Goal: Task Accomplishment & Management: Manage account settings

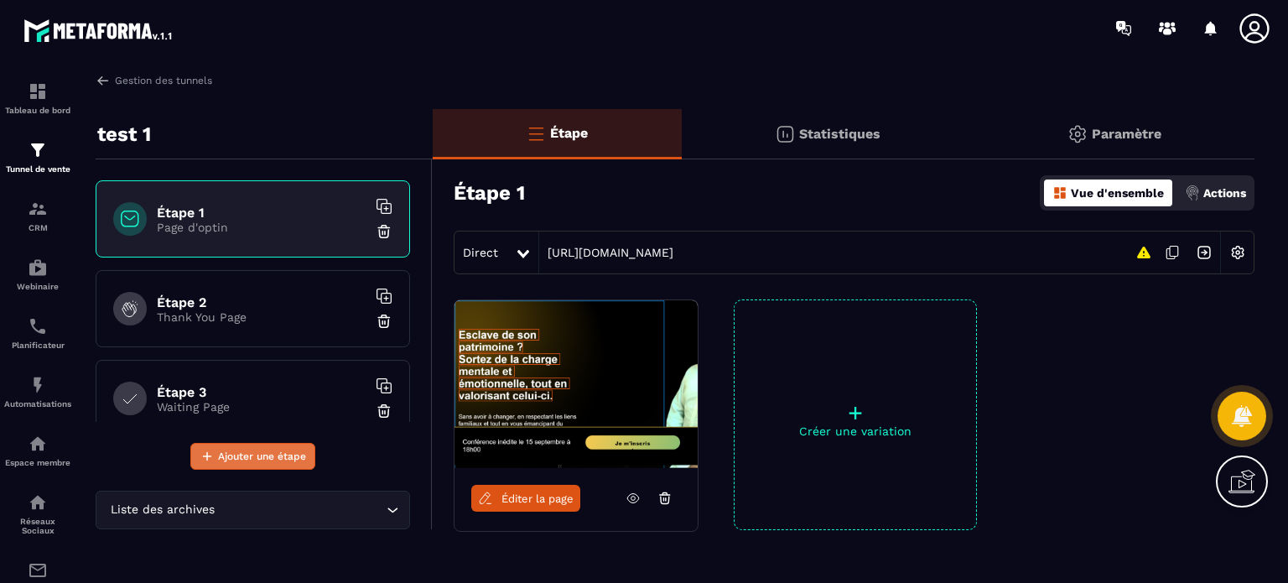
click at [235, 452] on span "Ajouter une étape" at bounding box center [262, 456] width 88 height 17
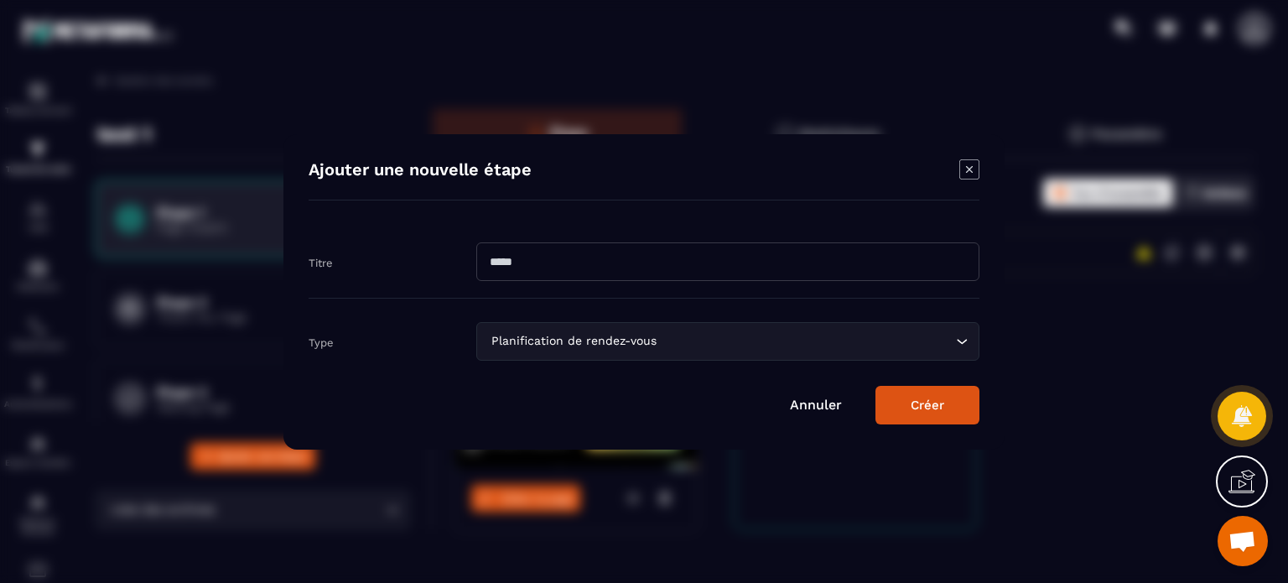
click at [553, 268] on input "Modal window" at bounding box center [727, 261] width 503 height 39
type input "**********"
click at [527, 344] on div "Planification de rendez-vous" at bounding box center [720, 341] width 468 height 18
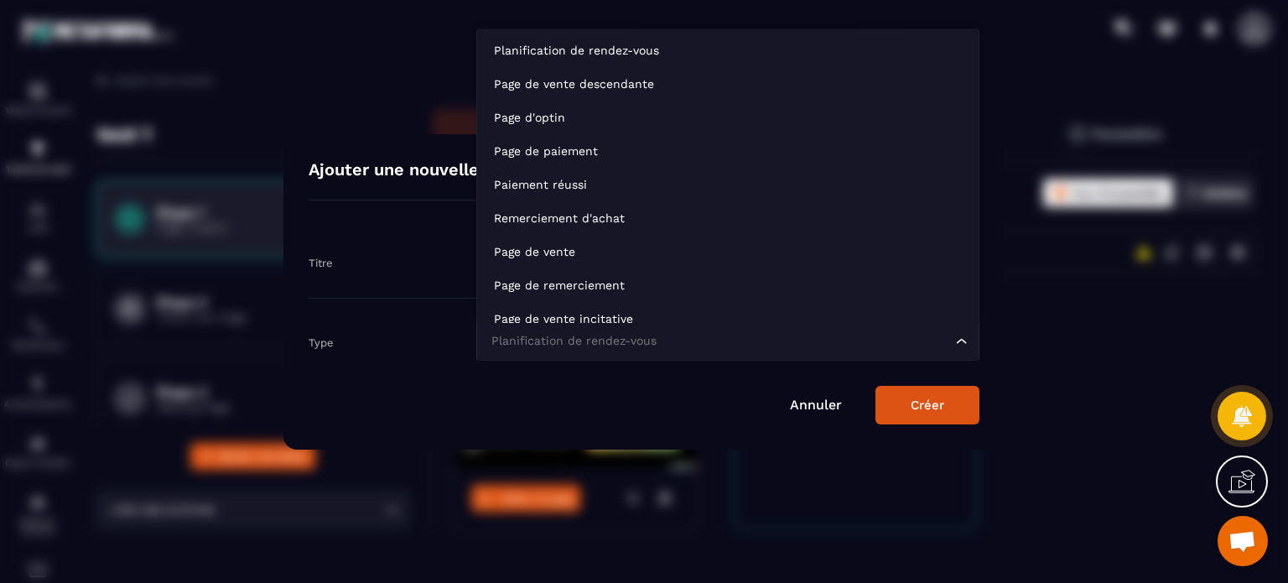
scroll to position [13, 0]
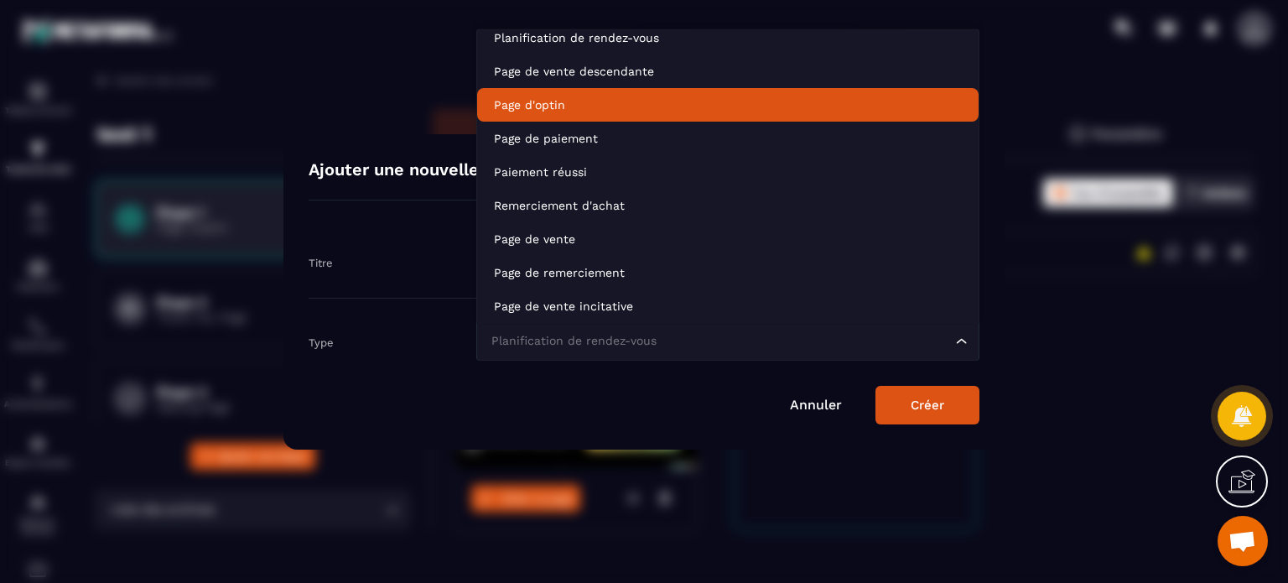
click at [536, 120] on li "Page d'optin" at bounding box center [727, 105] width 501 height 34
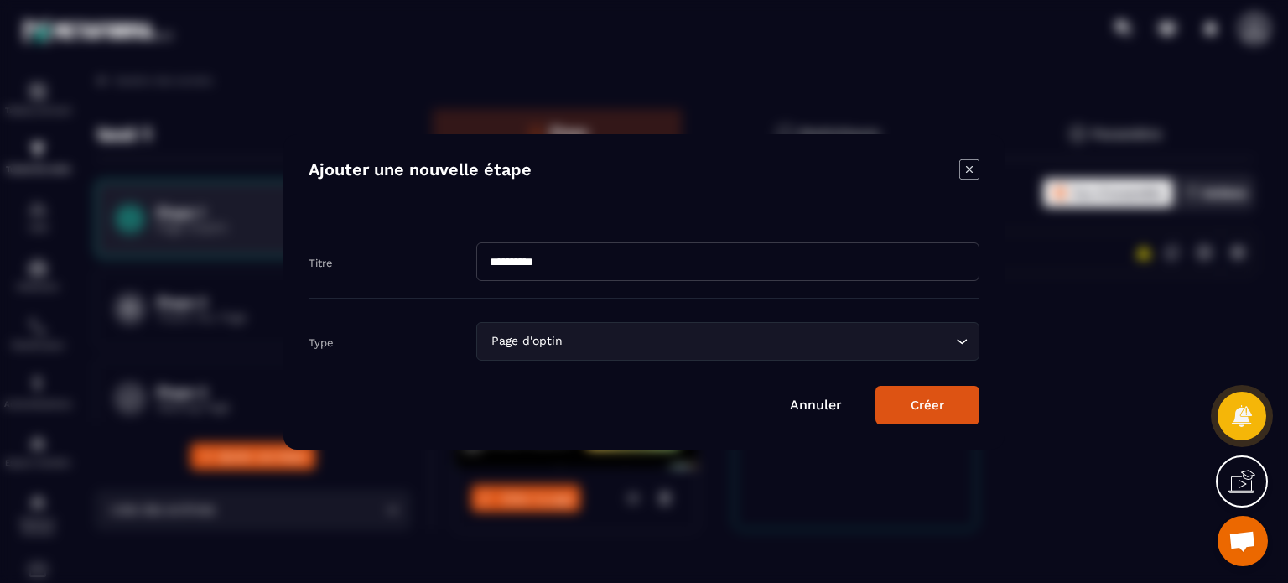
click at [924, 388] on button "Créer" at bounding box center [928, 405] width 104 height 39
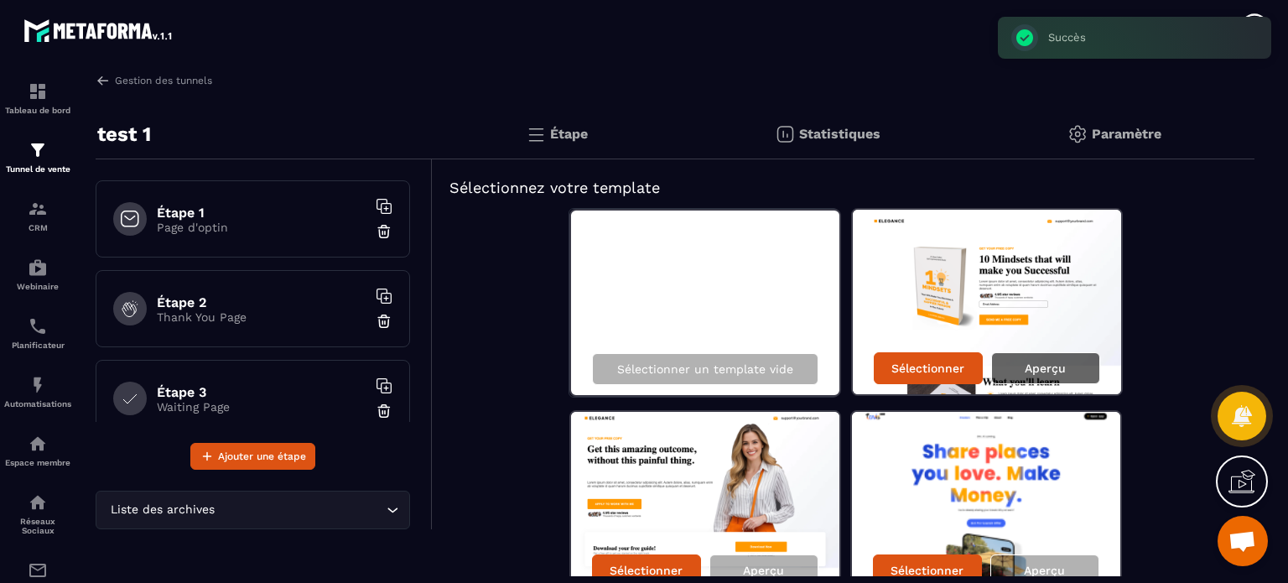
click at [1035, 370] on p "Aperçu" at bounding box center [1045, 367] width 41 height 13
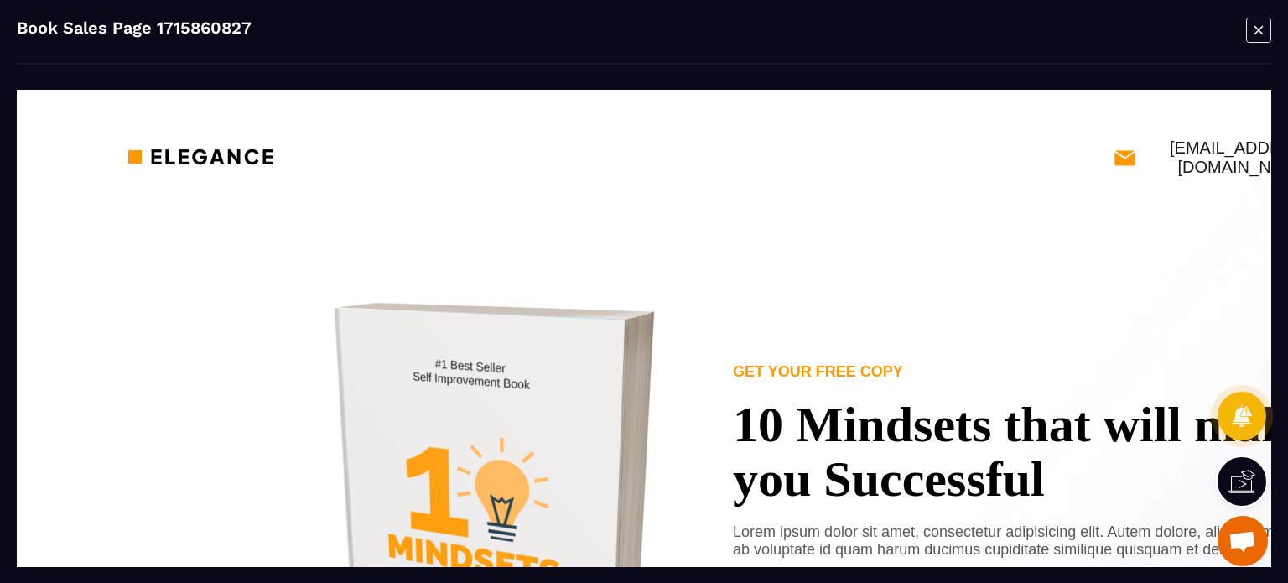
click at [1258, 29] on icon "Modal window" at bounding box center [1258, 30] width 25 height 26
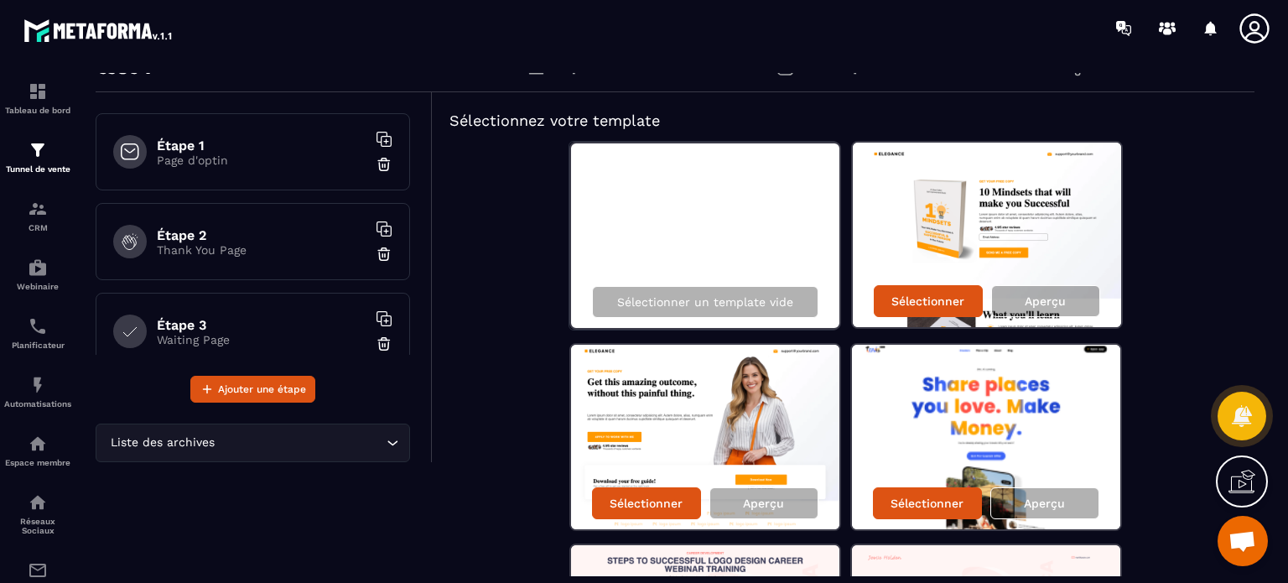
scroll to position [168, 0]
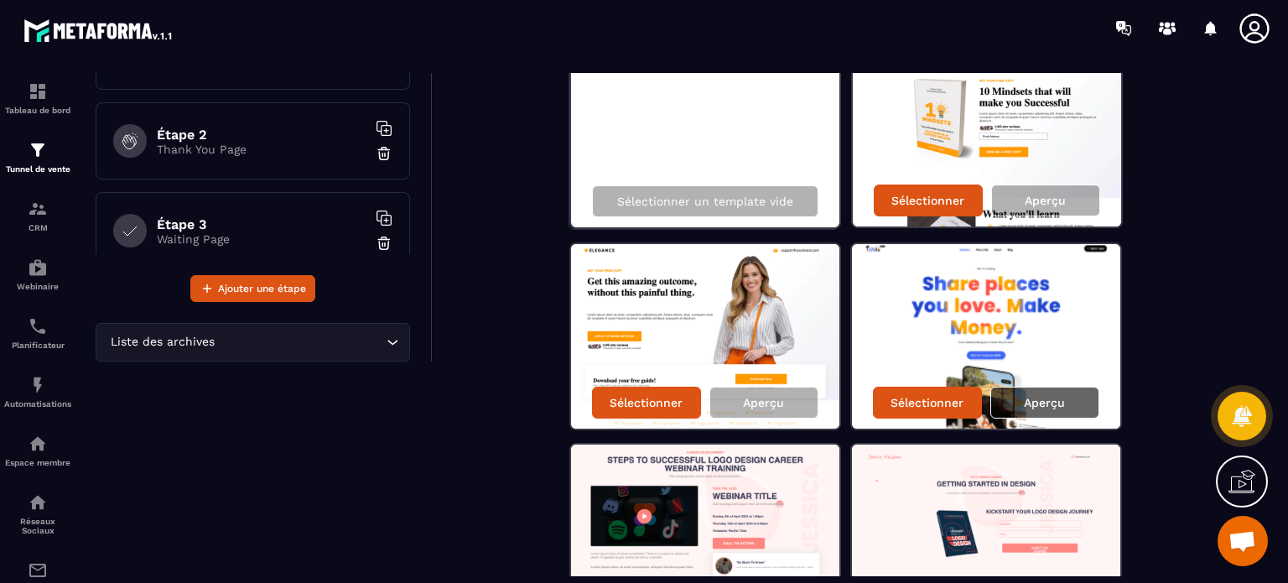
click at [1073, 400] on div "Aperçu" at bounding box center [1044, 403] width 109 height 32
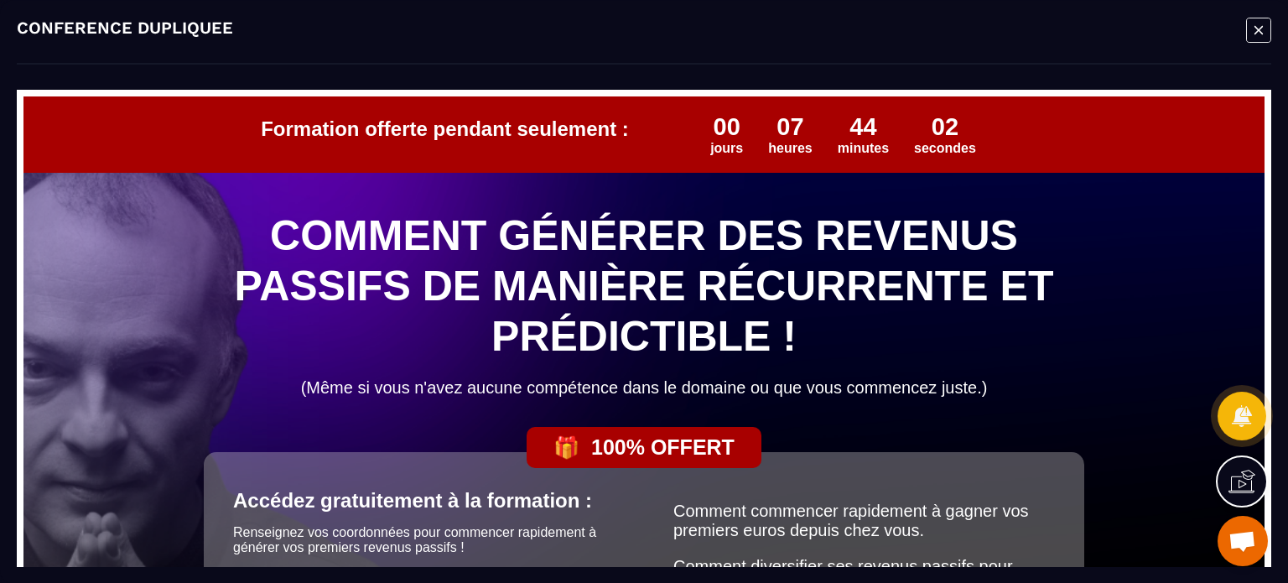
scroll to position [0, 0]
click at [1259, 23] on icon "Modal window" at bounding box center [1258, 30] width 25 height 26
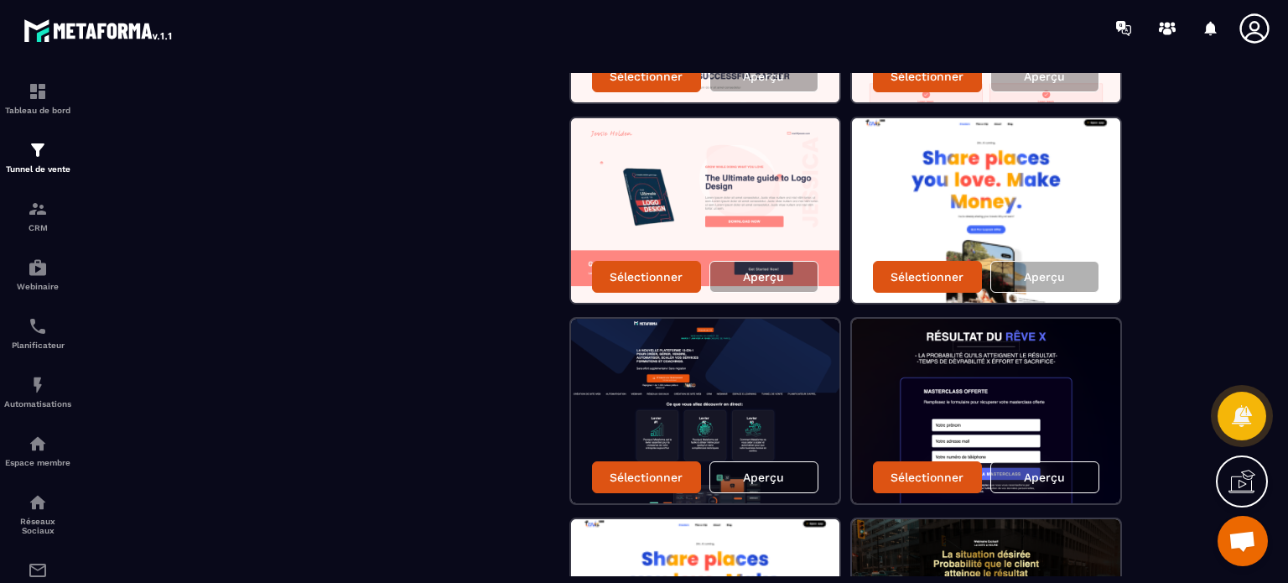
scroll to position [671, 0]
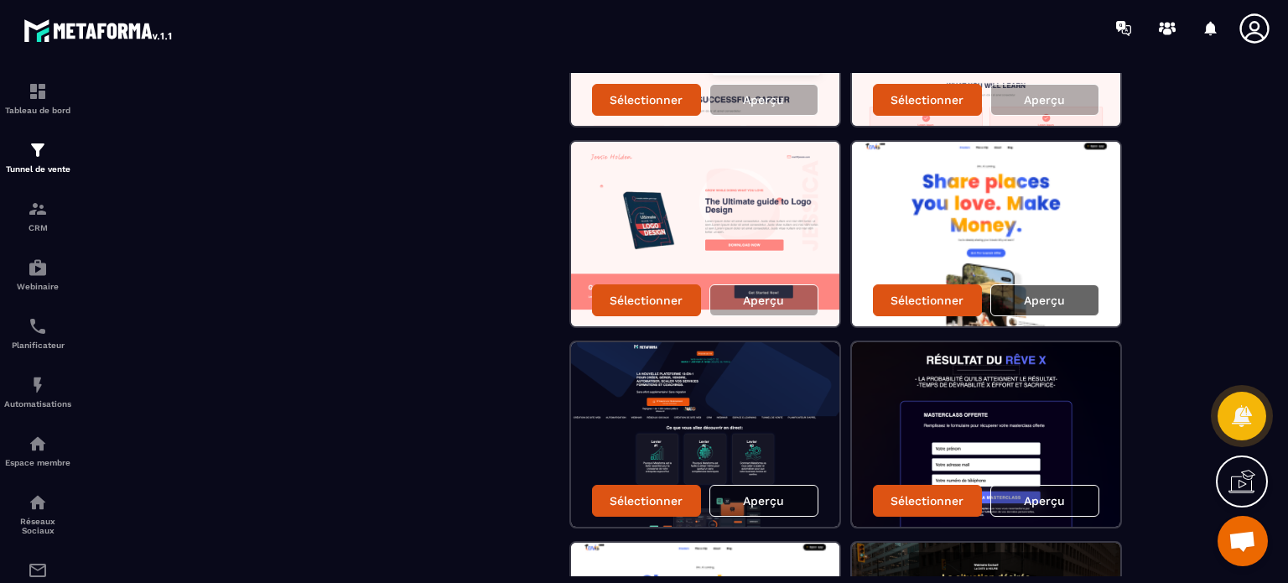
click at [1049, 288] on div "Aperçu" at bounding box center [1044, 300] width 109 height 32
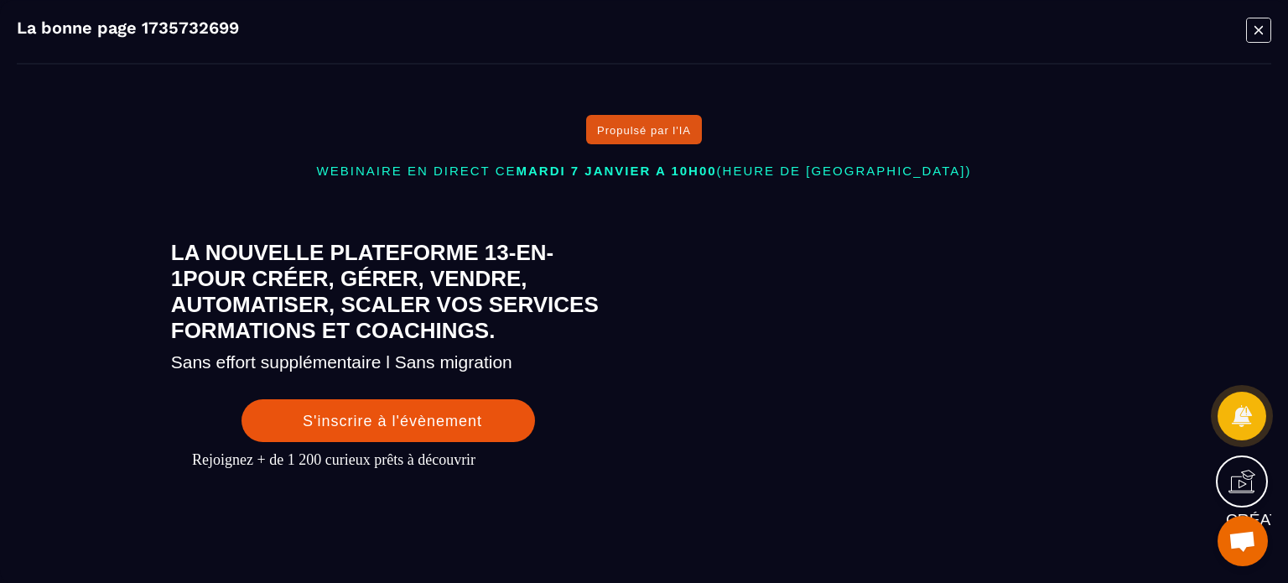
scroll to position [0, 0]
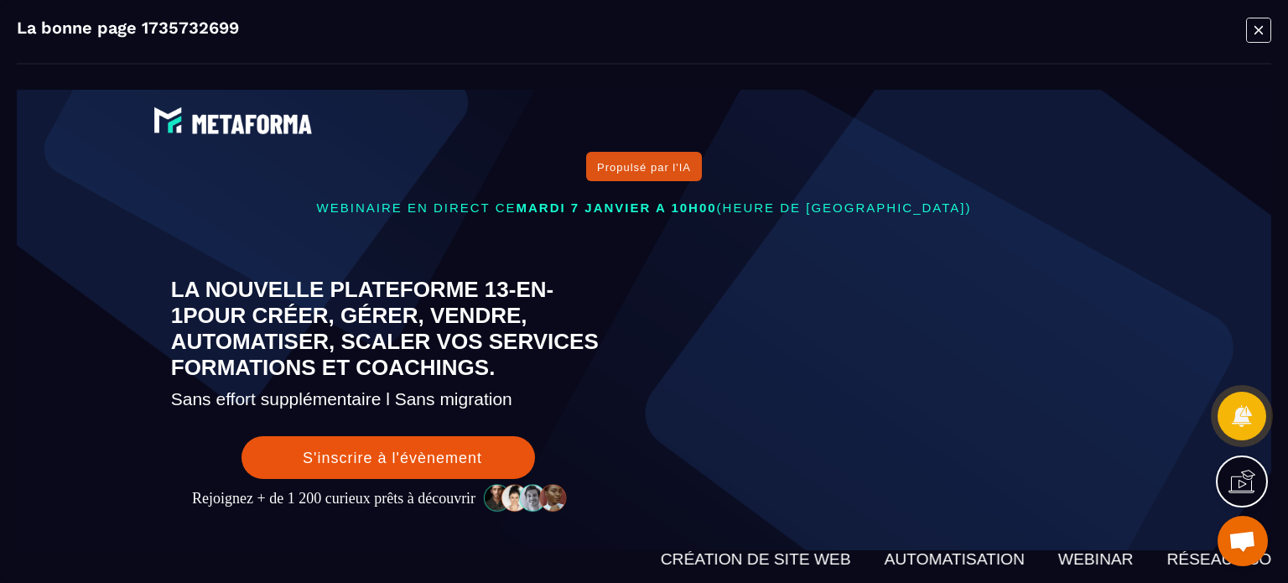
click at [1253, 33] on icon "Modal window" at bounding box center [1258, 30] width 25 height 26
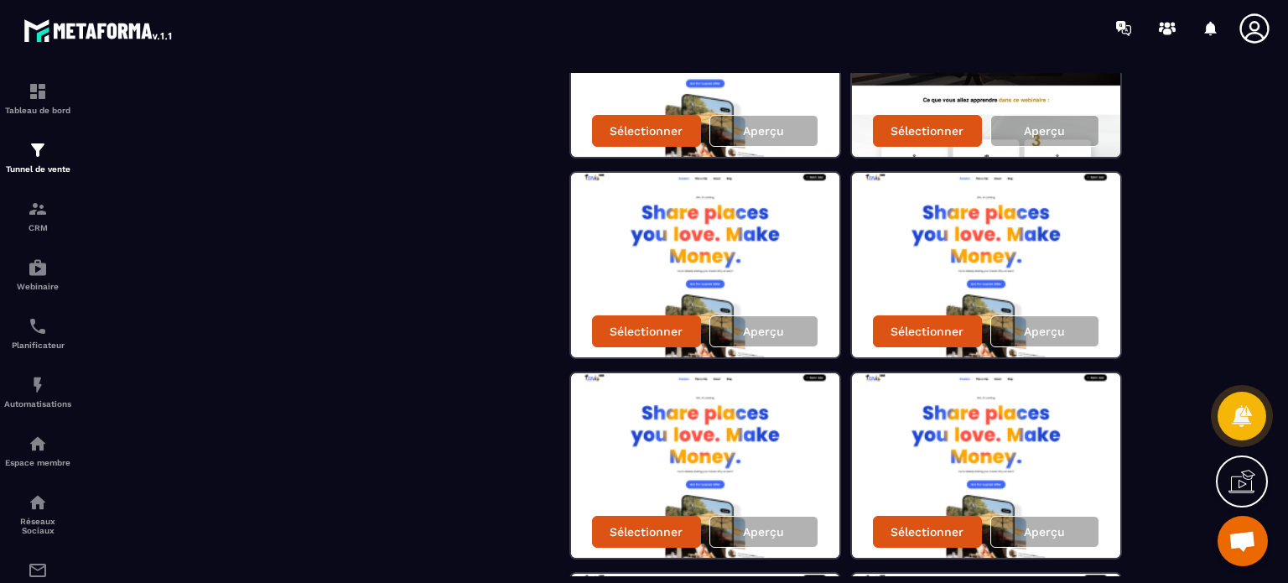
scroll to position [1208, 0]
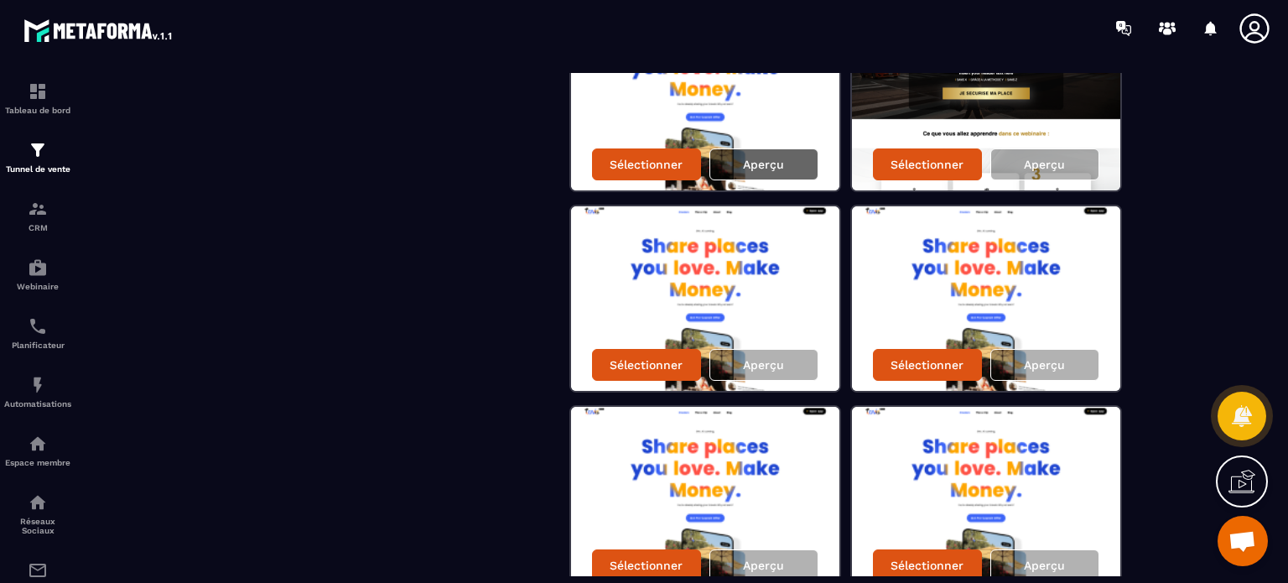
click at [768, 160] on p "Aperçu" at bounding box center [763, 164] width 41 height 13
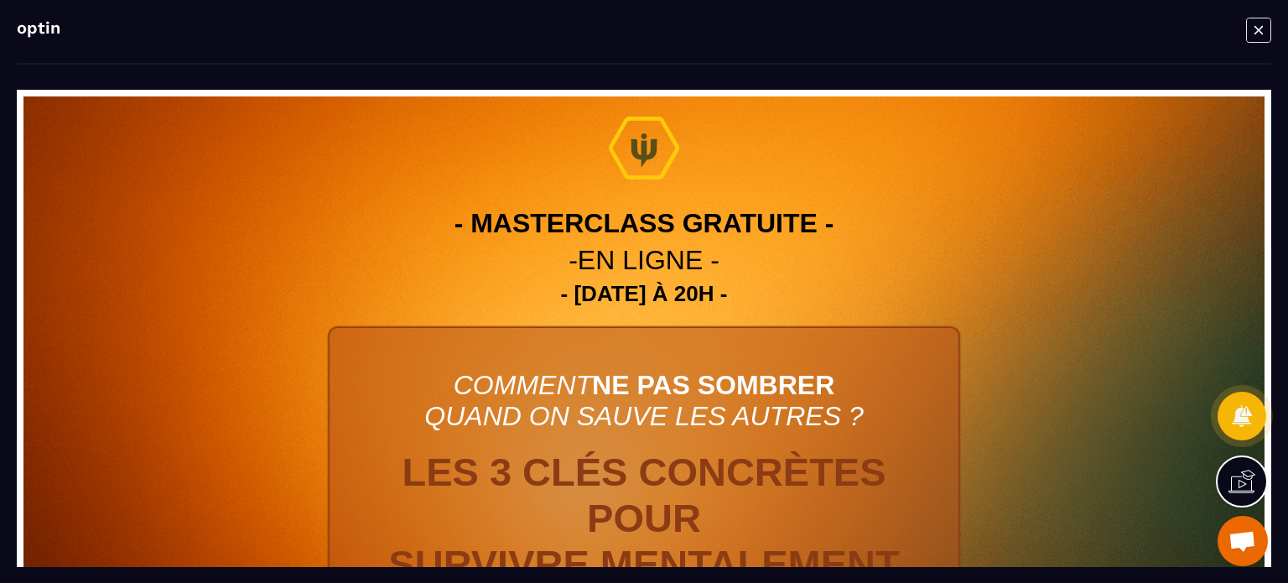
scroll to position [0, 0]
click at [1260, 23] on icon "Modal window" at bounding box center [1258, 30] width 25 height 26
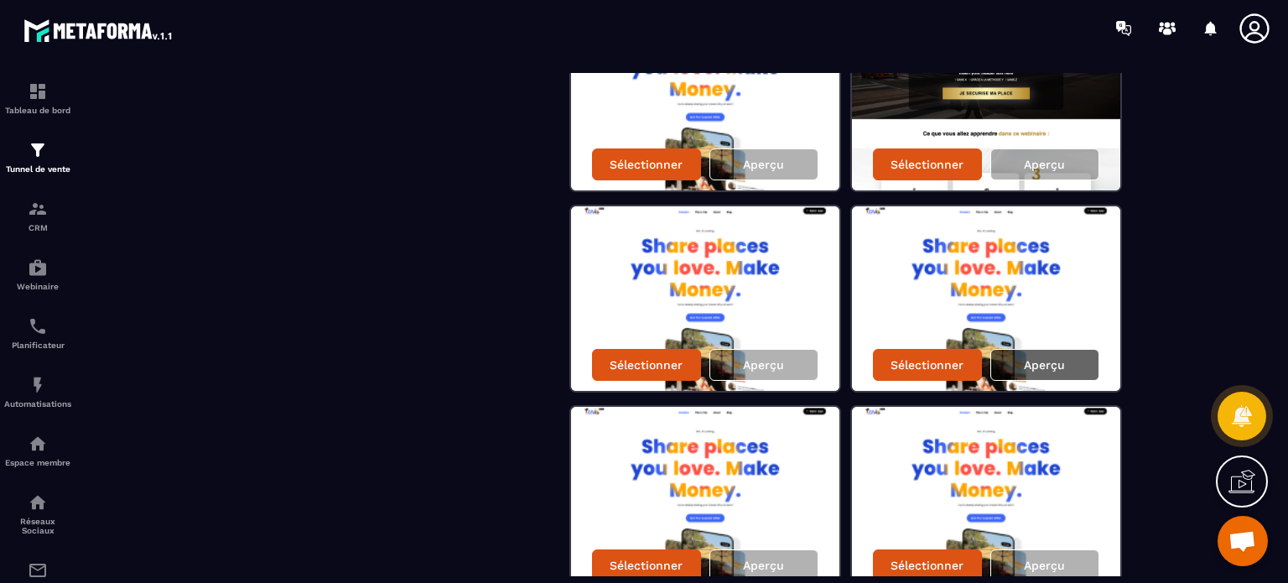
click at [1065, 364] on div "Aperçu" at bounding box center [1044, 365] width 109 height 32
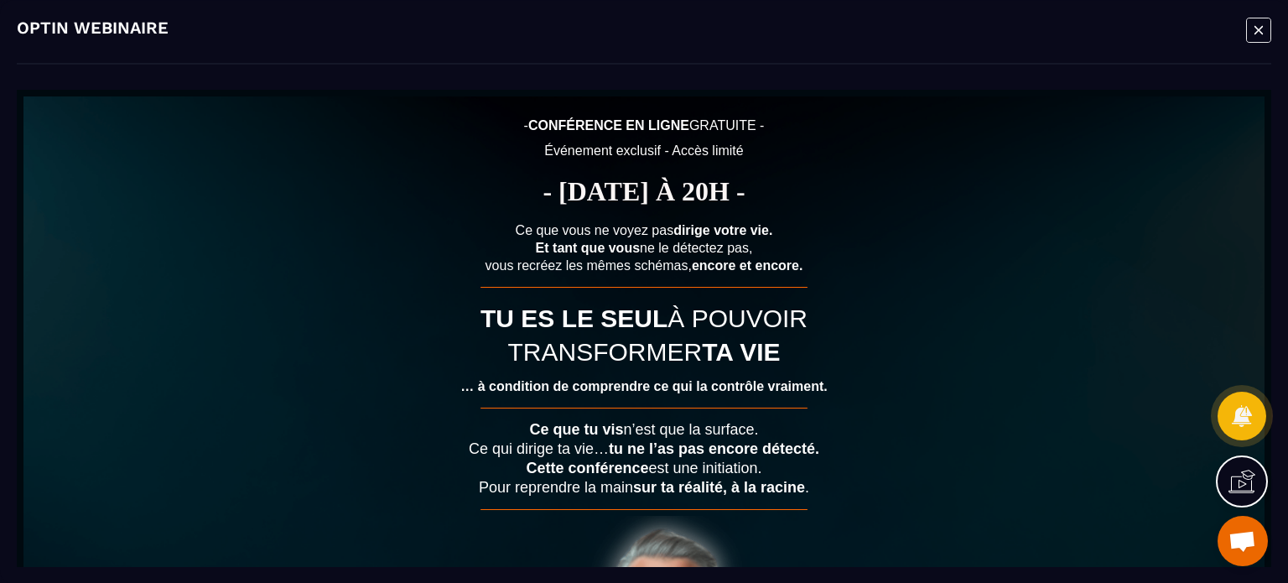
click at [1255, 31] on icon "Modal window" at bounding box center [1258, 30] width 25 height 26
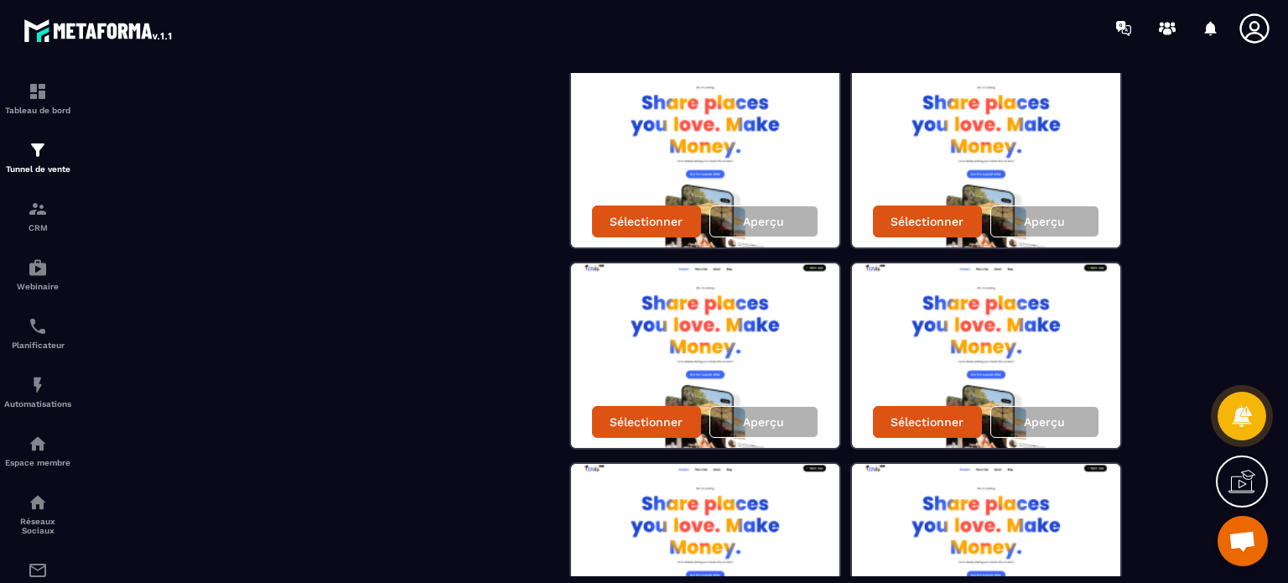
scroll to position [1577, 0]
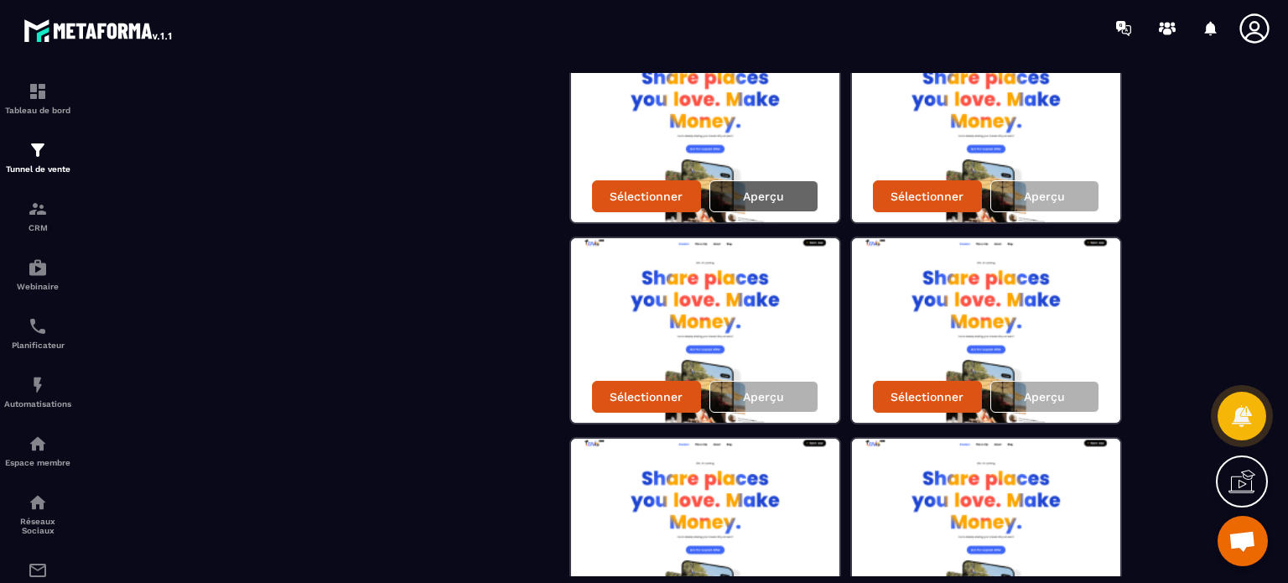
click at [790, 195] on div "Aperçu" at bounding box center [763, 196] width 109 height 32
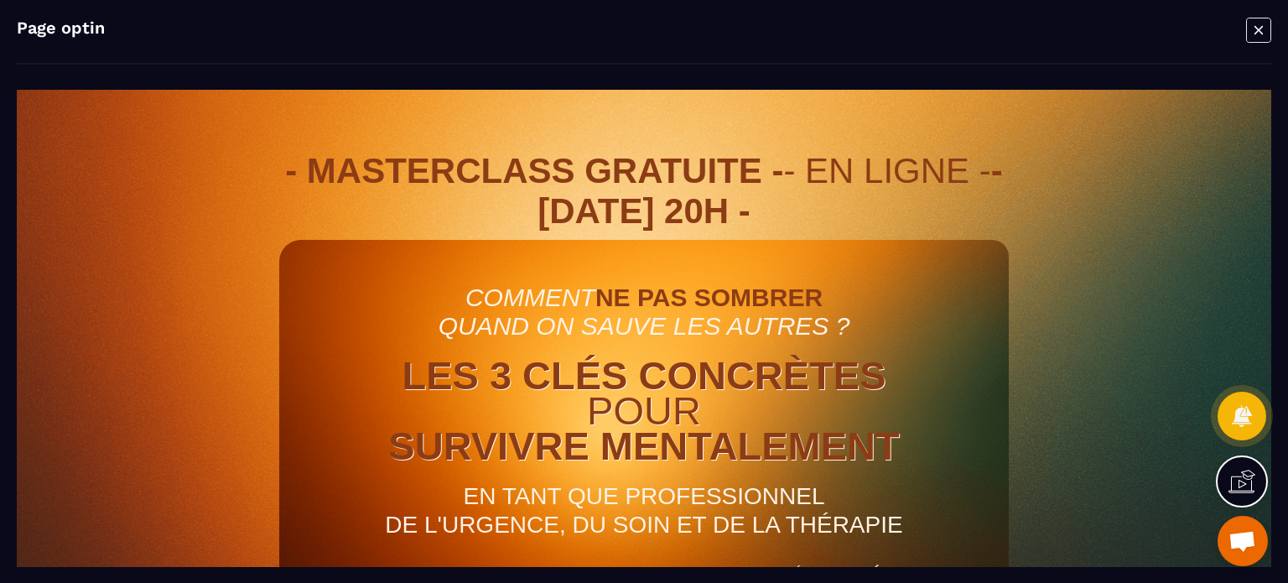
scroll to position [0, 0]
click at [1255, 37] on icon "Modal window" at bounding box center [1258, 30] width 25 height 26
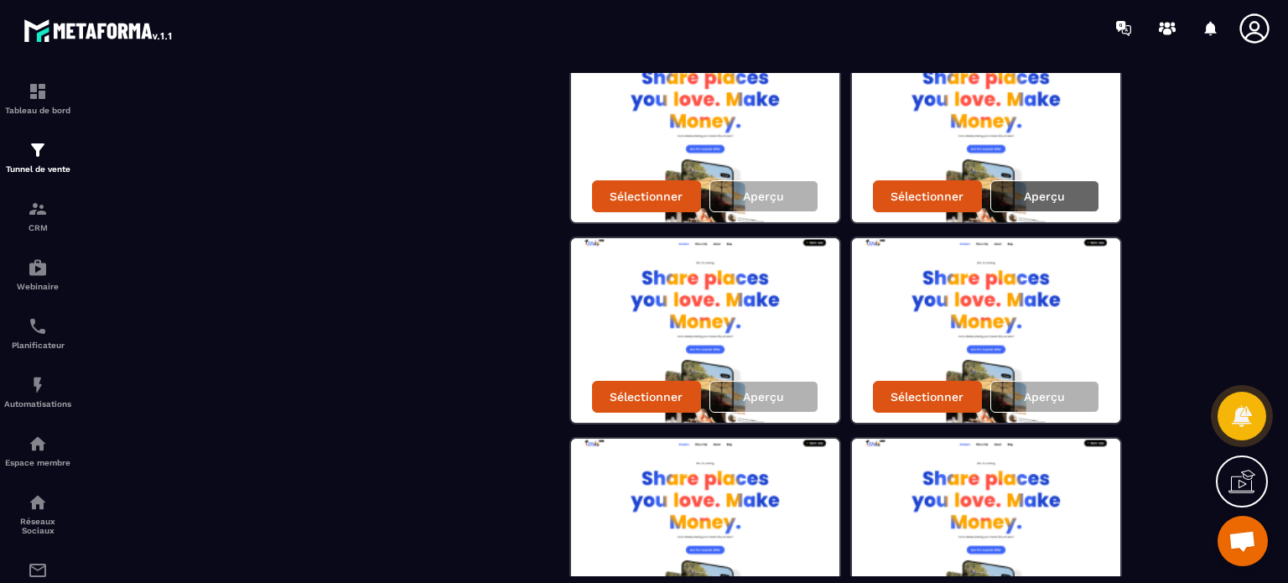
click at [1047, 195] on p "Aperçu" at bounding box center [1044, 196] width 41 height 13
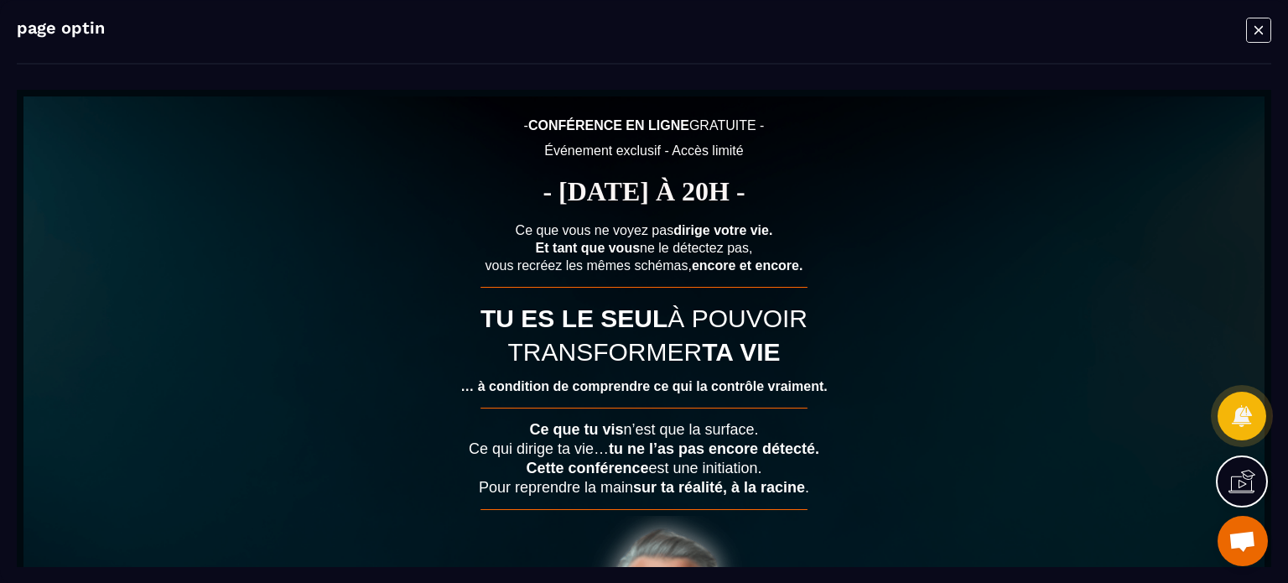
click at [1260, 24] on icon "Modal window" at bounding box center [1258, 30] width 25 height 26
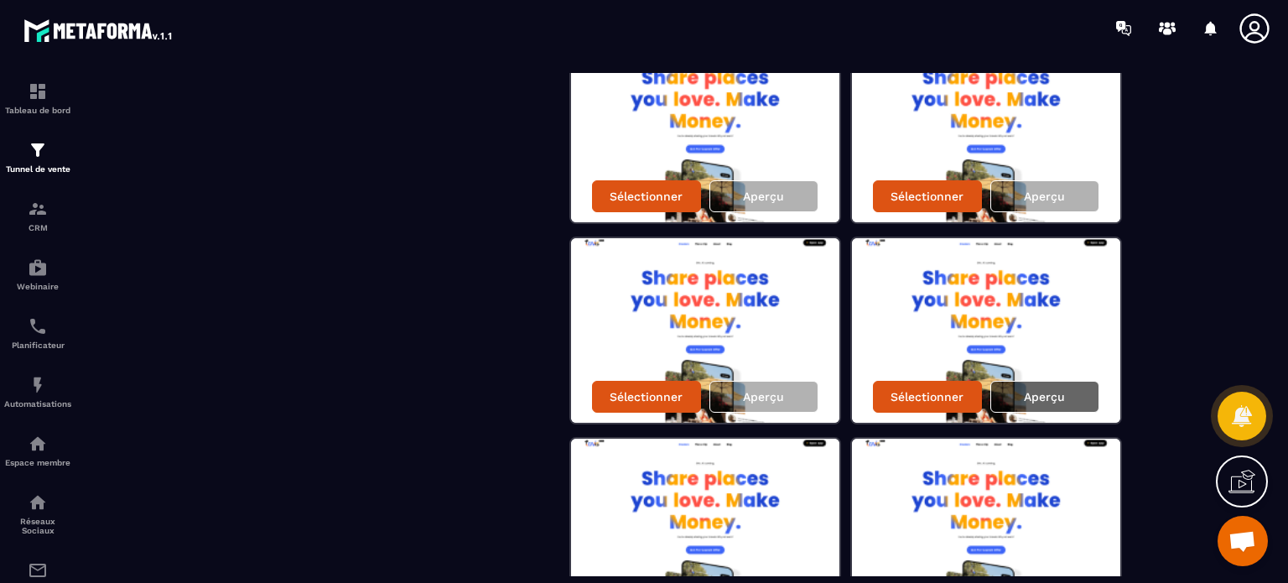
click at [1011, 395] on div "Aperçu" at bounding box center [1044, 397] width 109 height 32
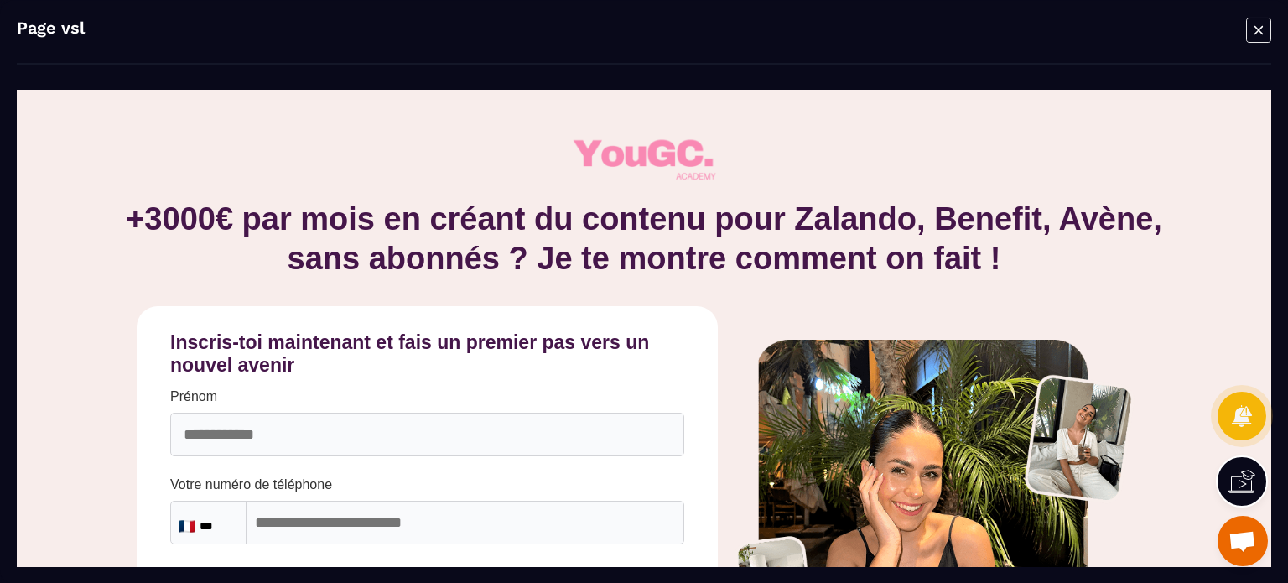
click at [1258, 36] on icon "Modal window" at bounding box center [1258, 30] width 25 height 26
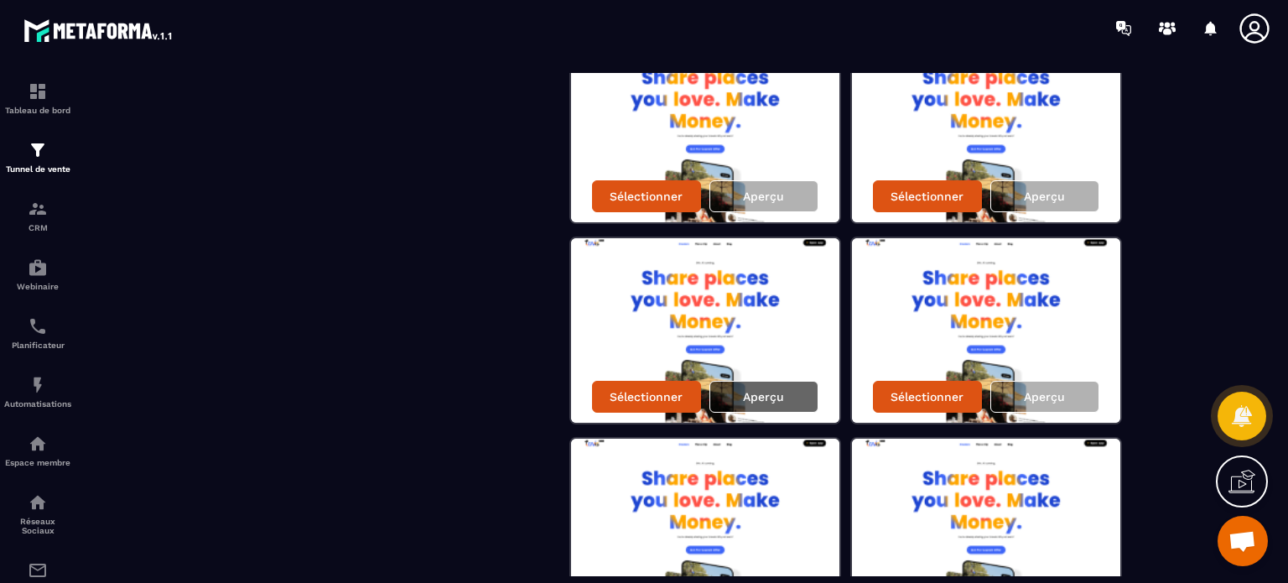
click at [787, 391] on div "Aperçu" at bounding box center [763, 397] width 109 height 32
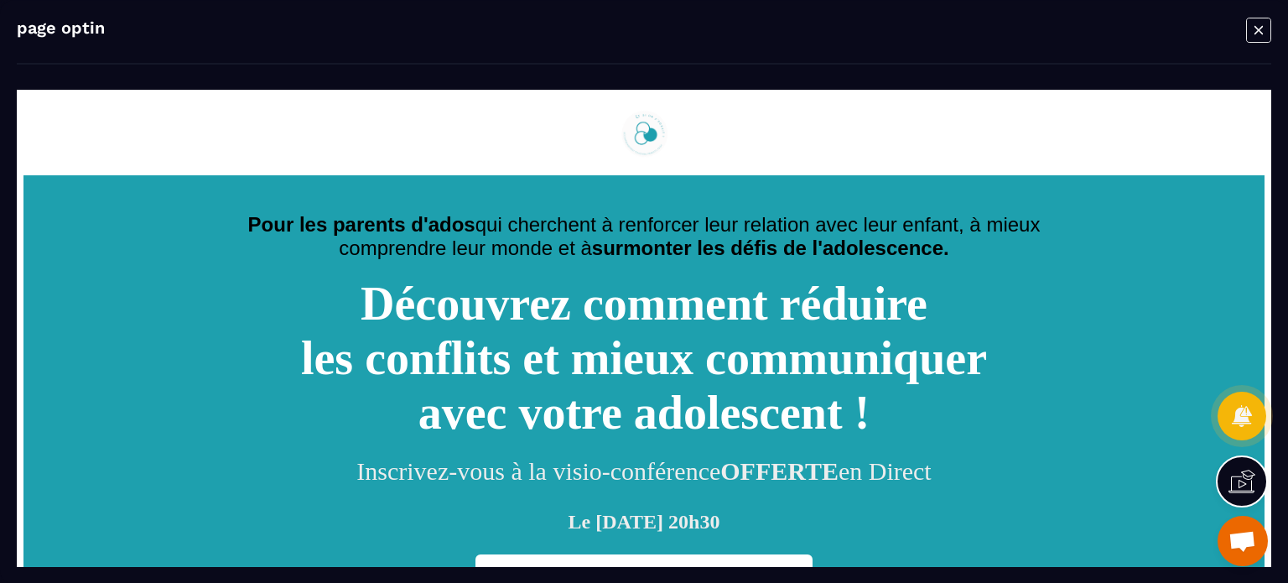
click at [1262, 26] on icon "Modal window" at bounding box center [1259, 29] width 8 height 8
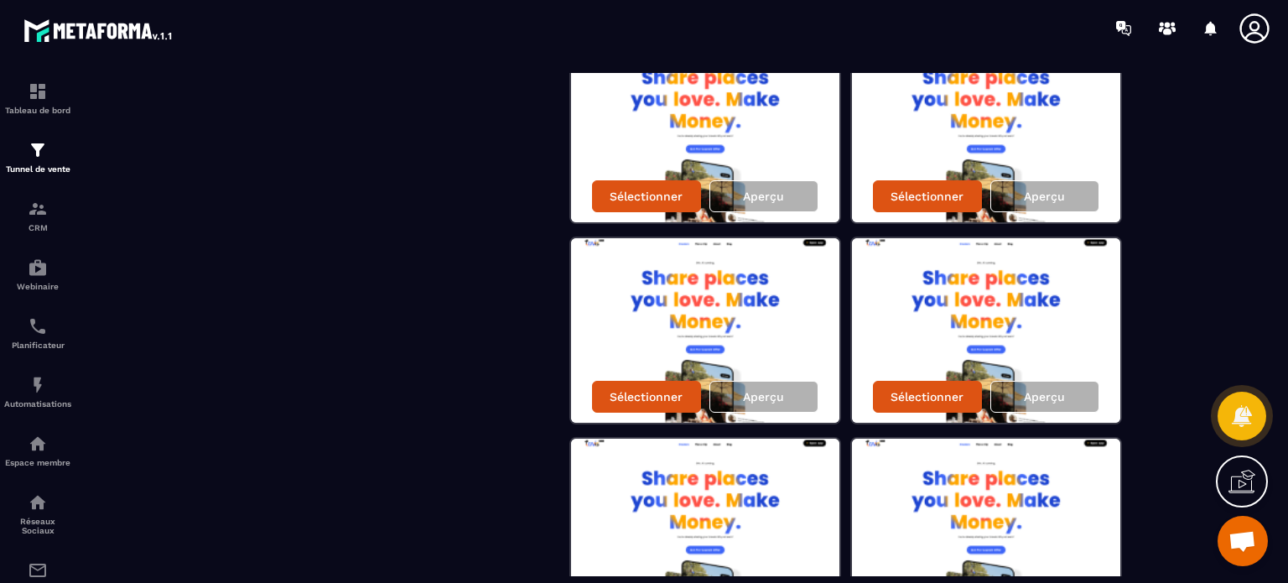
click at [1190, 246] on div "Sélectionner un template vide Sélectionner Aperçu Sélectionner Aperçu Sélection…" at bounding box center [844, 429] width 788 height 3597
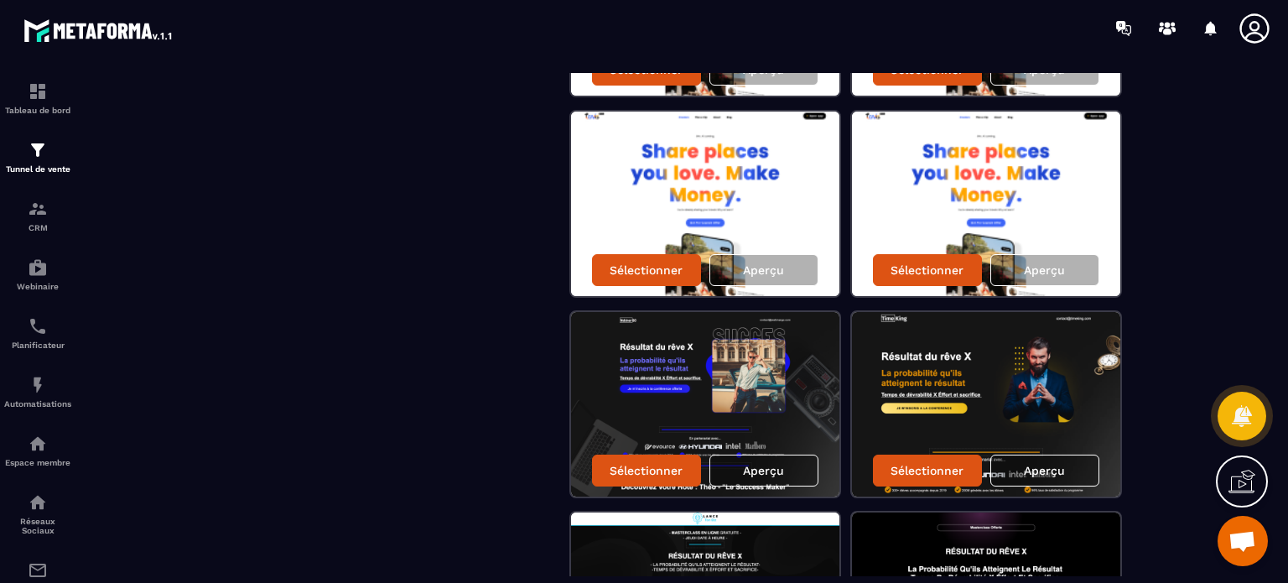
scroll to position [1946, 0]
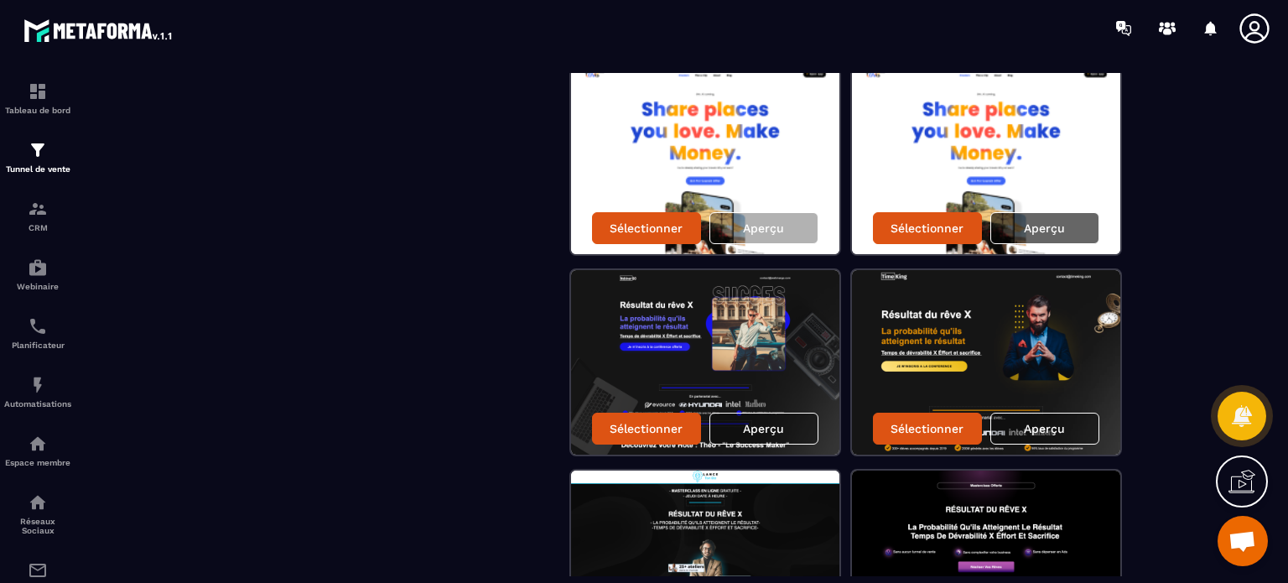
click at [1043, 233] on div "Aperçu" at bounding box center [1044, 228] width 109 height 32
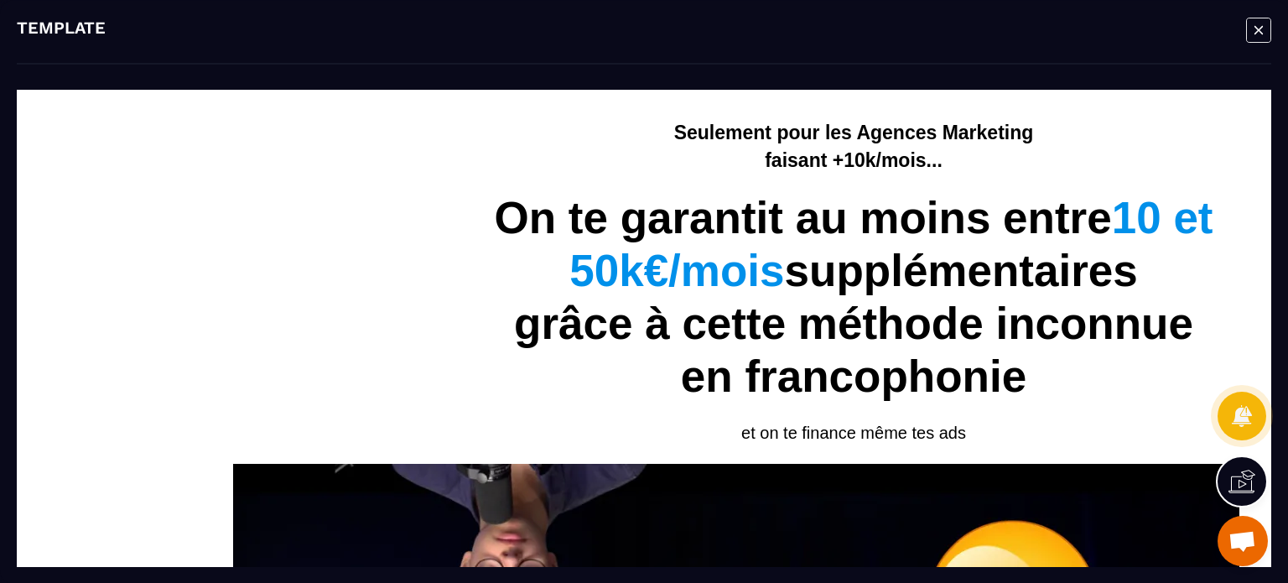
scroll to position [0, 0]
click at [1264, 43] on div "Modal window" at bounding box center [1258, 31] width 25 height 29
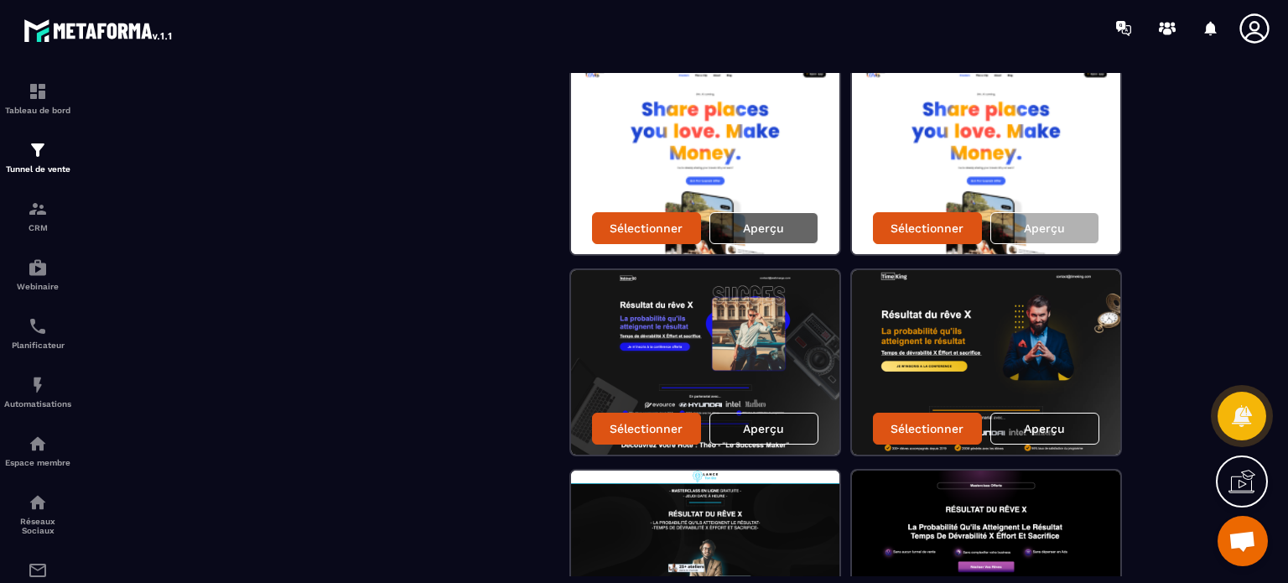
click at [749, 212] on div "Aperçu" at bounding box center [763, 228] width 109 height 32
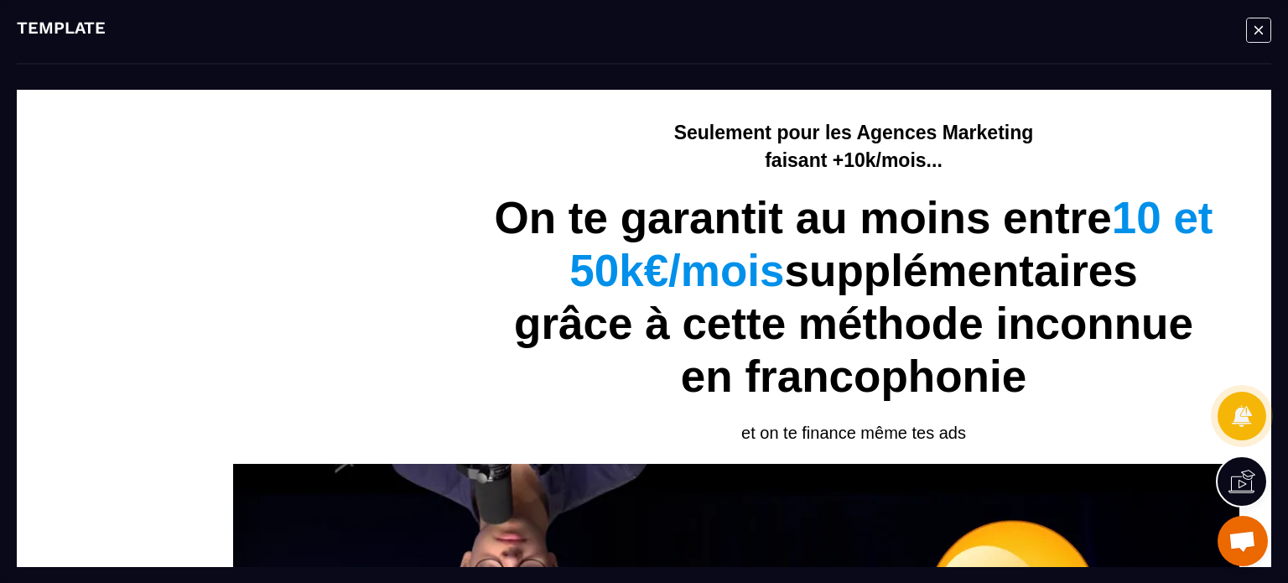
click at [1258, 33] on icon "Modal window" at bounding box center [1258, 30] width 25 height 26
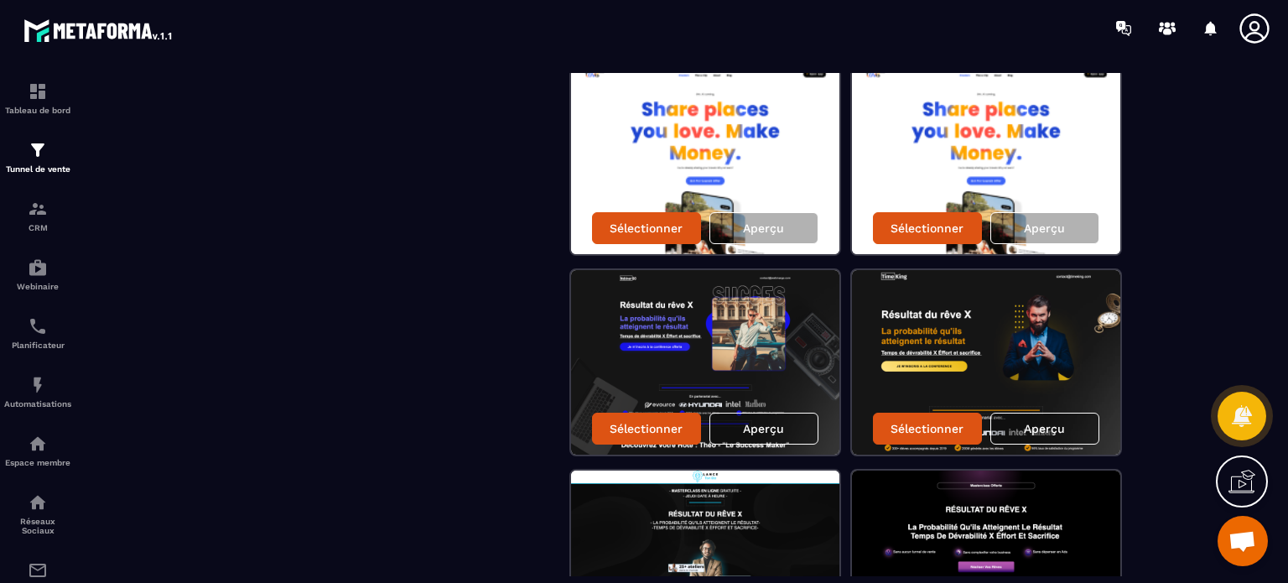
click at [1218, 234] on div "Sélectionner un template vide Sélectionner Aperçu Sélectionner Aperçu Sélection…" at bounding box center [844, 60] width 788 height 3597
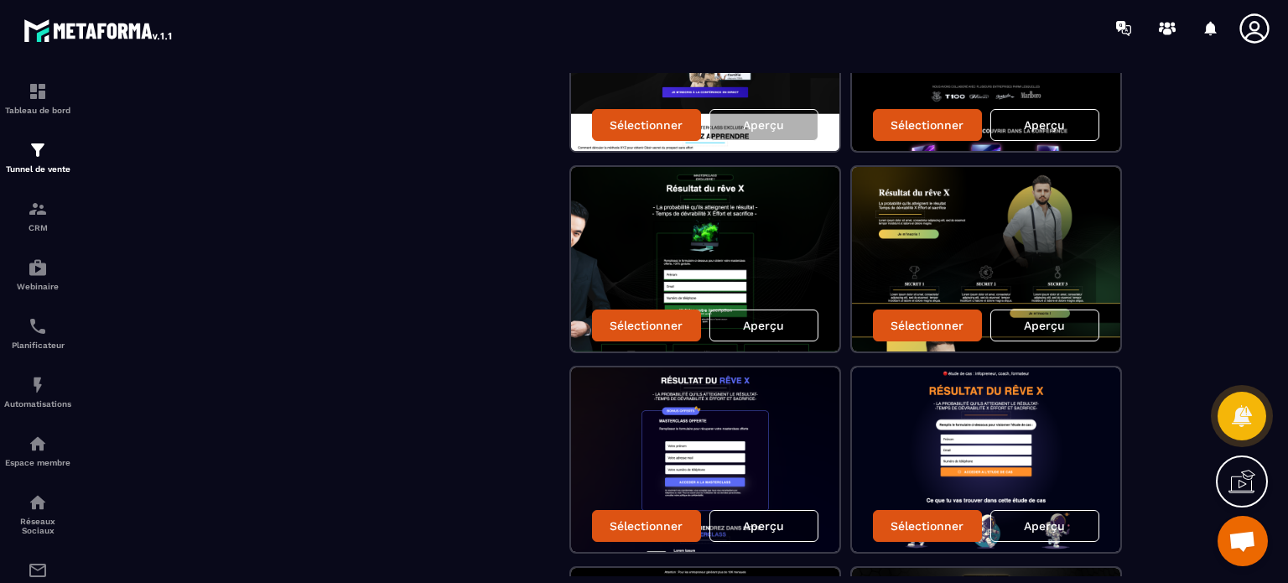
scroll to position [2449, 0]
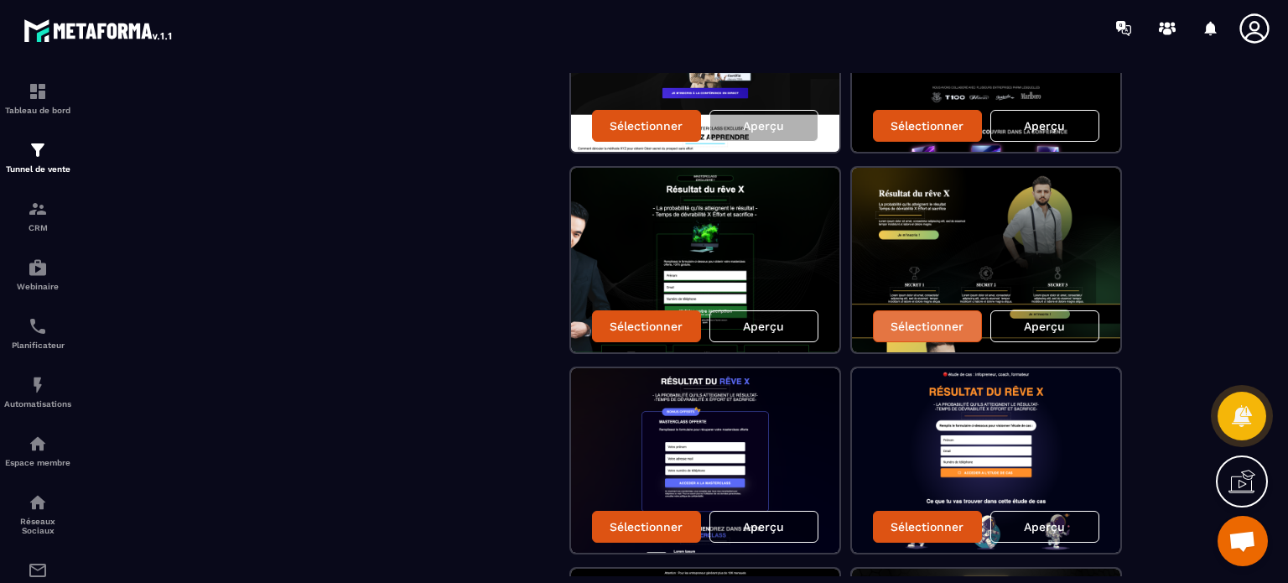
click at [922, 320] on p "Sélectionner" at bounding box center [927, 326] width 73 height 13
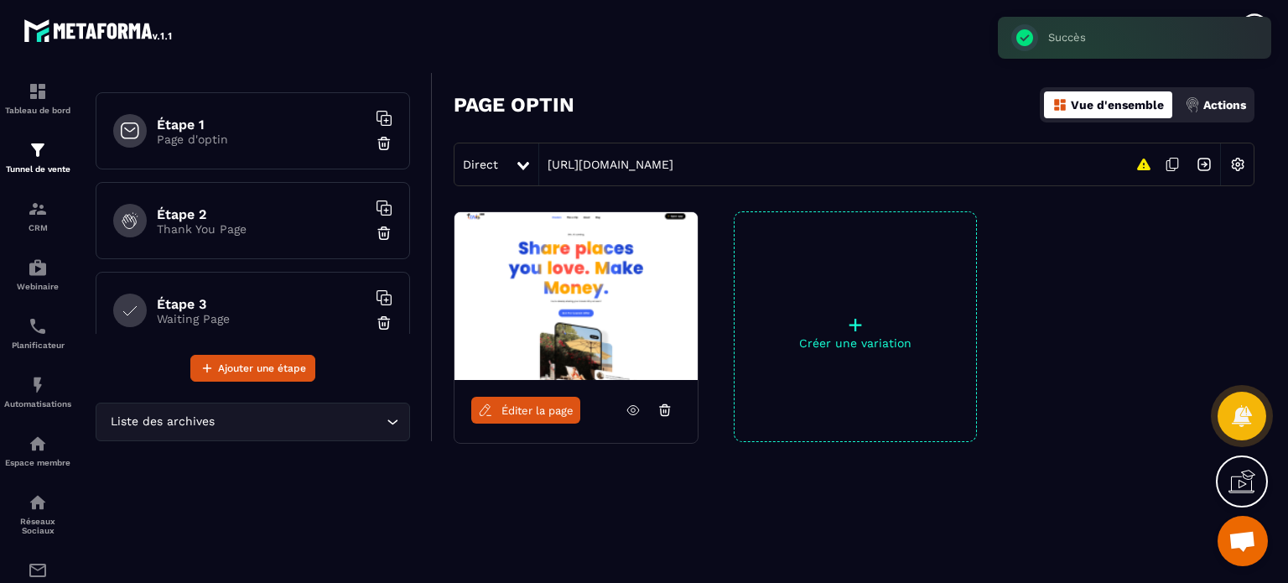
scroll to position [87, 0]
click at [673, 161] on link "[URL][DOMAIN_NAME]" at bounding box center [606, 164] width 134 height 13
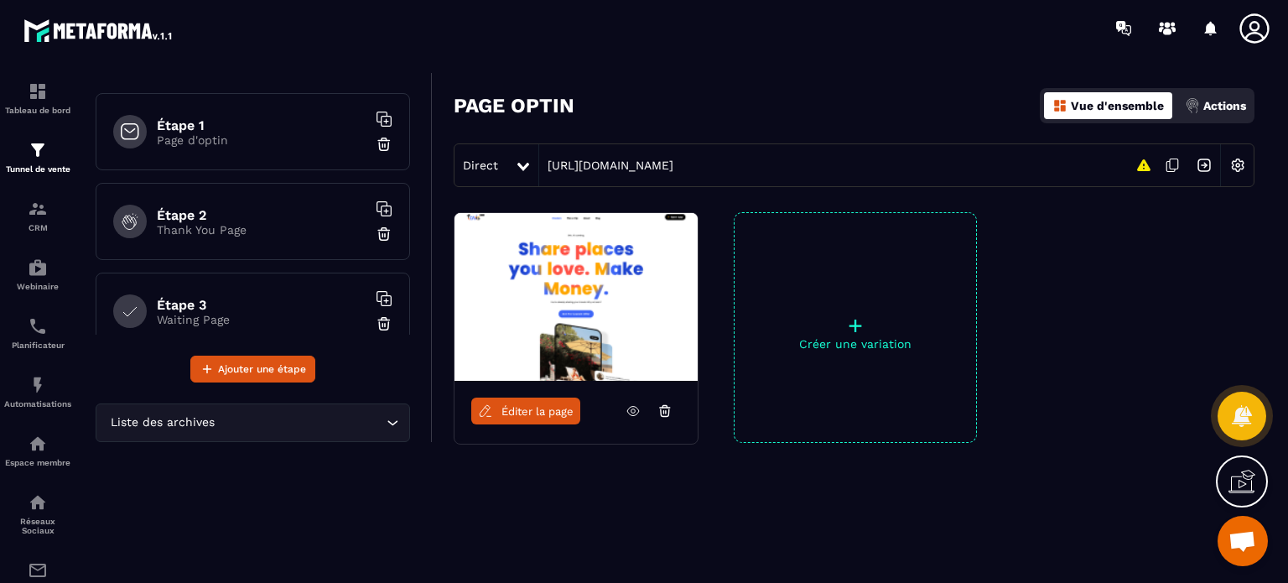
scroll to position [563, 0]
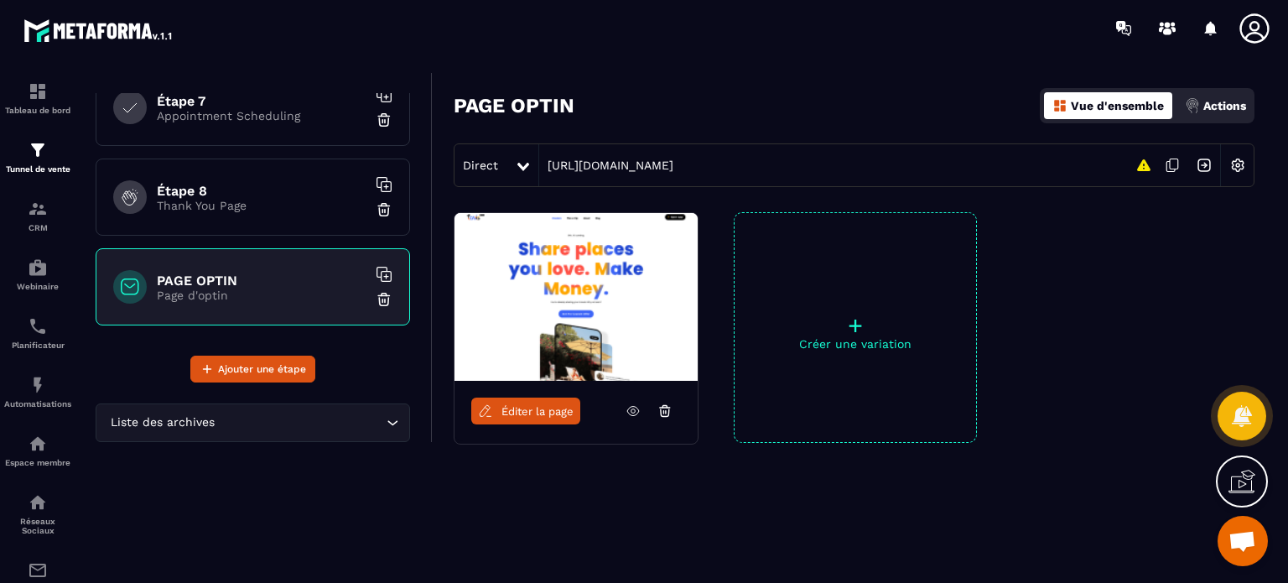
click at [1142, 163] on icon at bounding box center [1143, 165] width 13 height 12
click at [1141, 160] on icon at bounding box center [1143, 165] width 13 height 12
click at [1143, 170] on icon at bounding box center [1143, 165] width 13 height 12
click at [40, 174] on p "Tunnel de vente" at bounding box center [37, 168] width 67 height 9
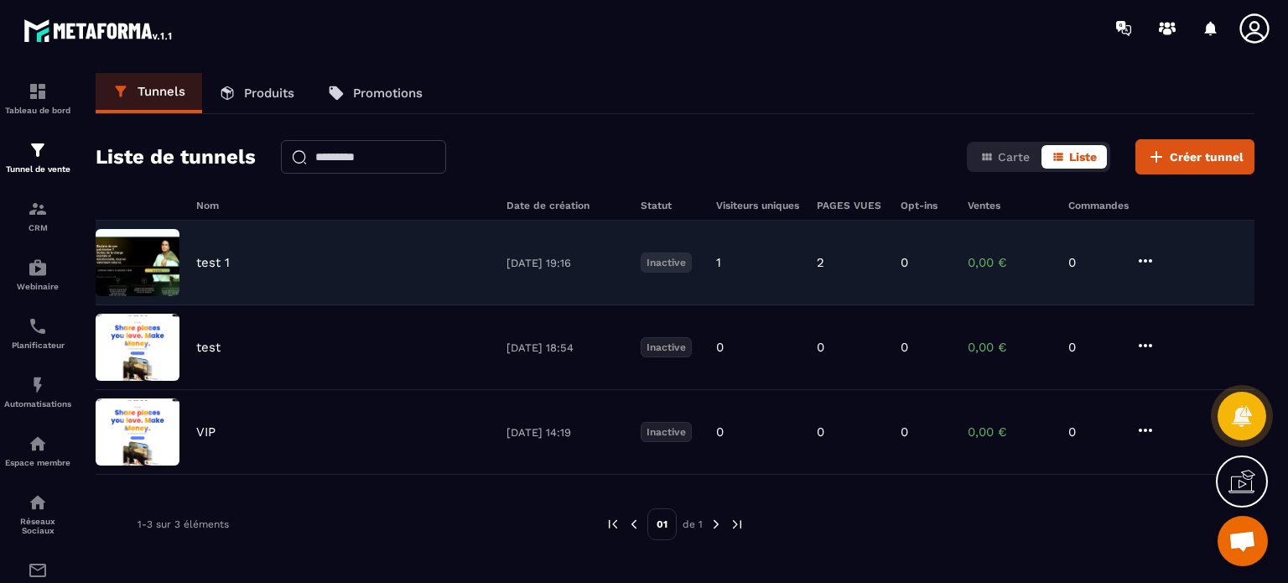
click at [670, 257] on p "Inactive" at bounding box center [666, 262] width 51 height 20
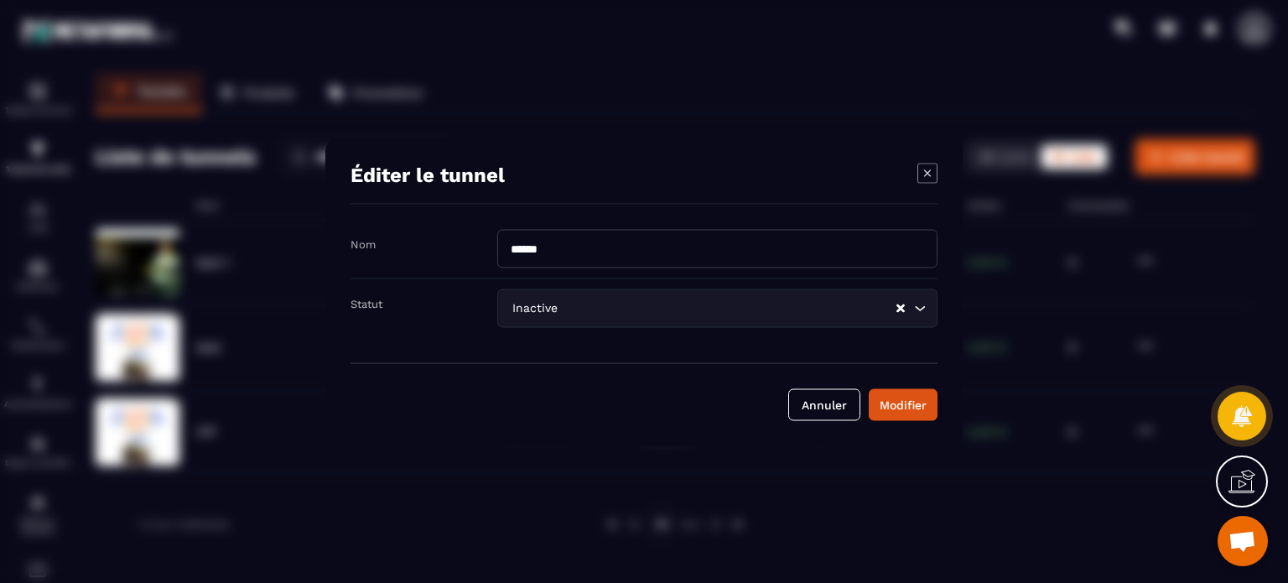
click at [601, 298] on div "Inactive Loading..." at bounding box center [717, 307] width 440 height 39
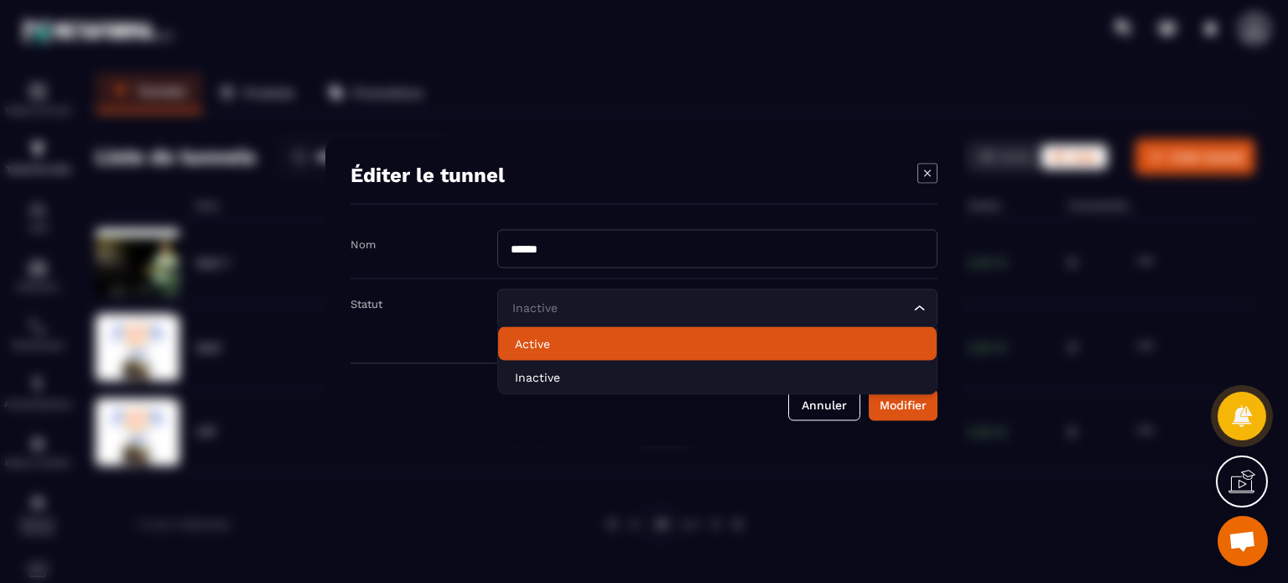
click at [588, 345] on p "Active" at bounding box center [717, 343] width 405 height 17
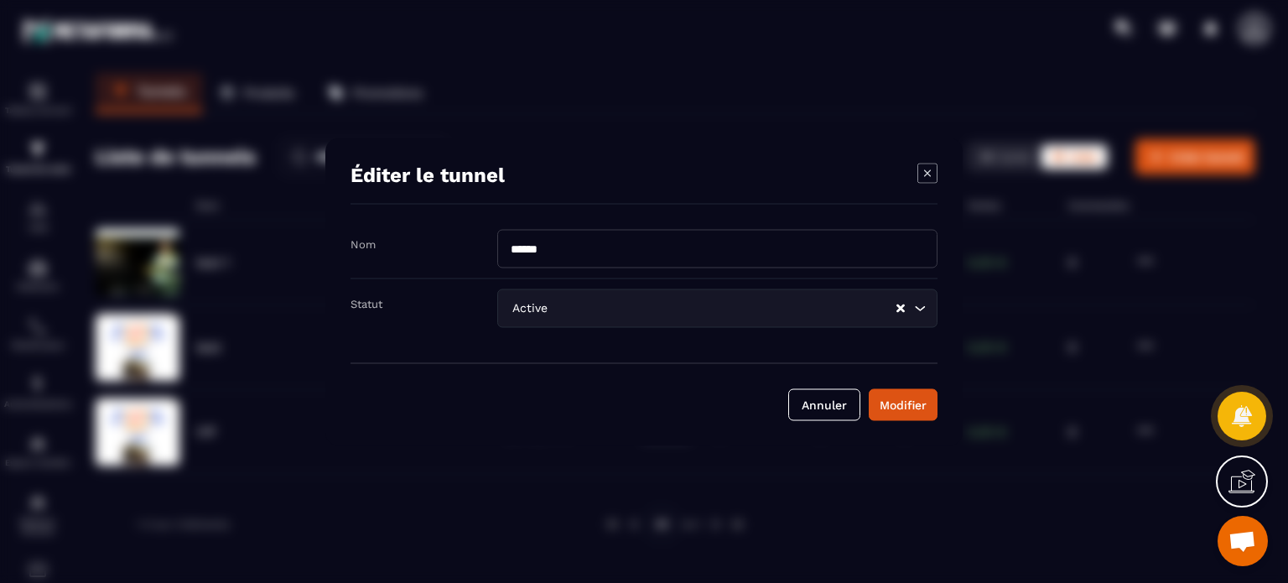
click at [562, 248] on input "******" at bounding box center [717, 248] width 440 height 39
type input "*"
type input "**********"
click at [869, 388] on button "Modifier" at bounding box center [903, 404] width 69 height 32
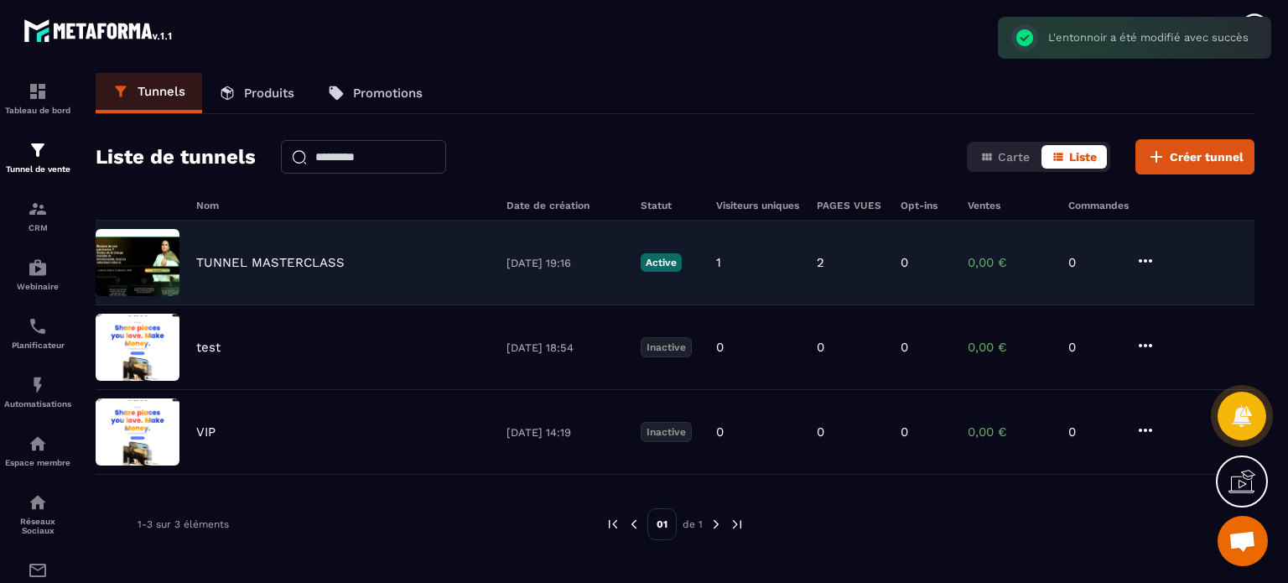
click at [224, 261] on p "TUNNEL MASTERCLASS" at bounding box center [270, 262] width 148 height 15
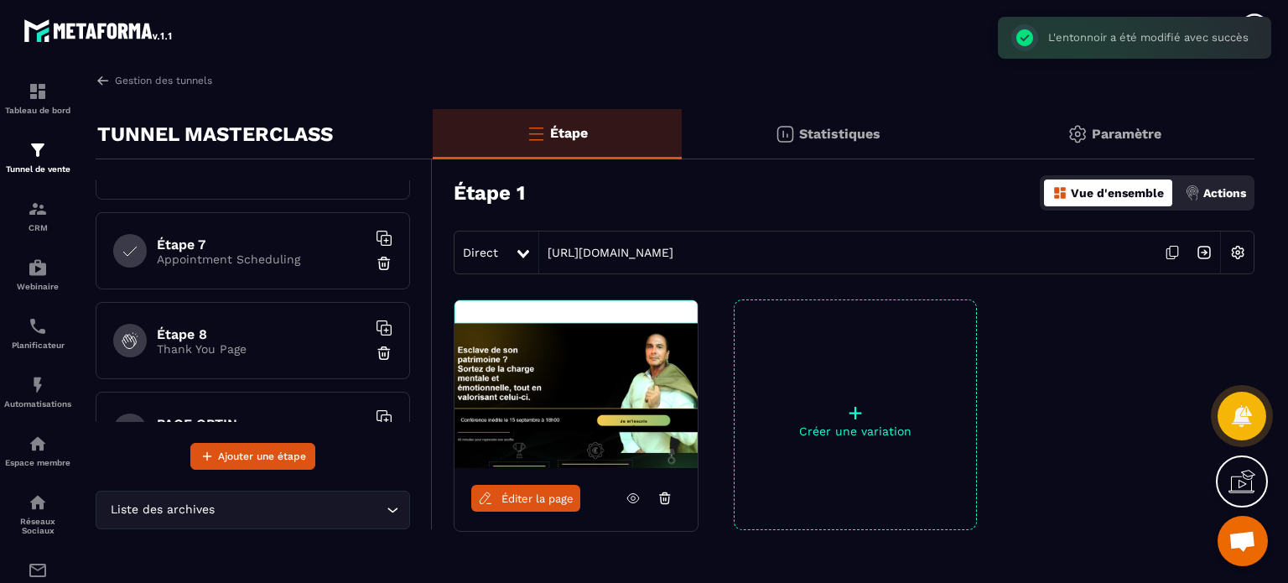
scroll to position [512, 0]
click at [238, 405] on div "PAGE OPTIN Page d'optin" at bounding box center [253, 425] width 314 height 77
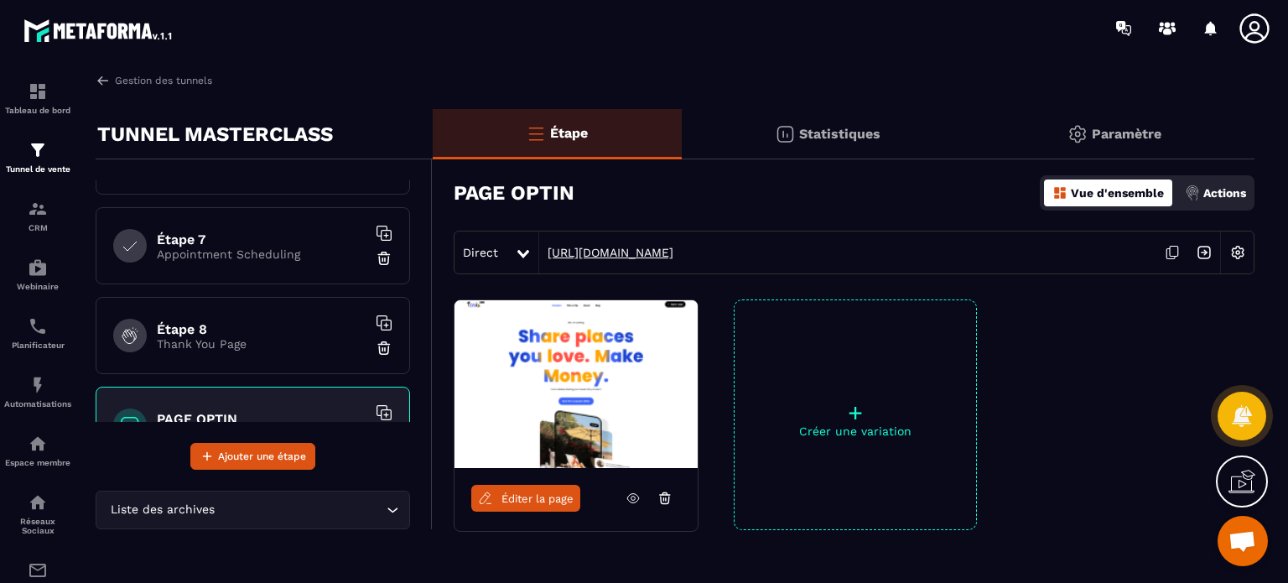
click at [673, 255] on link "[URL][DOMAIN_NAME]" at bounding box center [606, 252] width 134 height 13
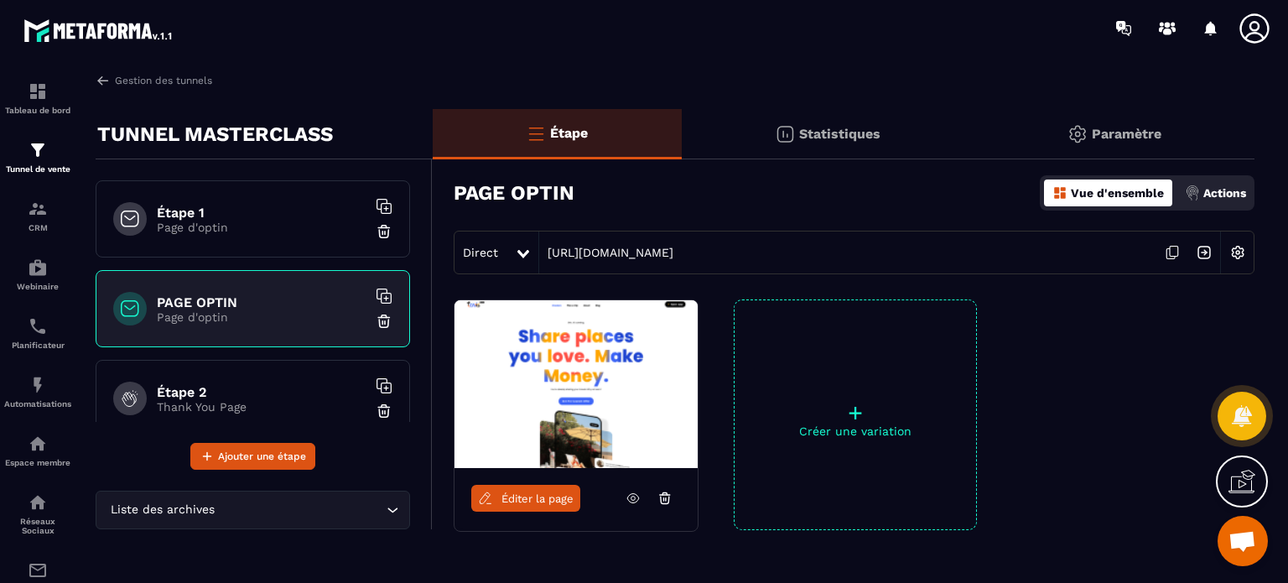
click at [221, 240] on div "Étape 1 Page d'optin" at bounding box center [253, 218] width 314 height 77
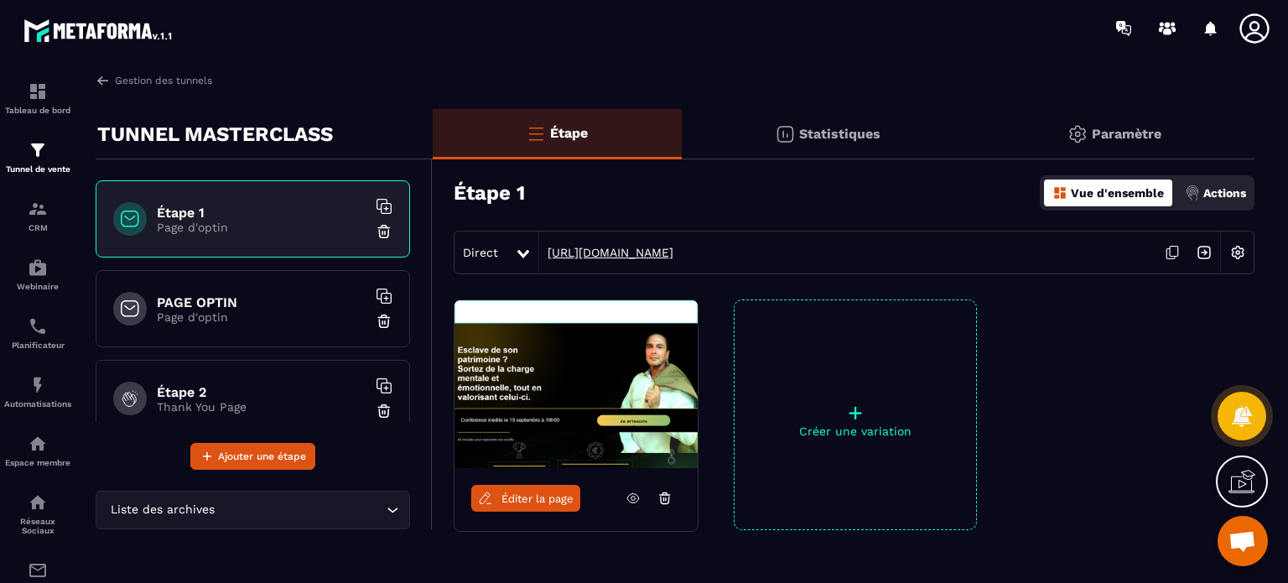
click at [592, 252] on link "[URL][DOMAIN_NAME]" at bounding box center [606, 252] width 134 height 13
click at [225, 307] on h6 "PAGE OPTIN" at bounding box center [262, 302] width 210 height 16
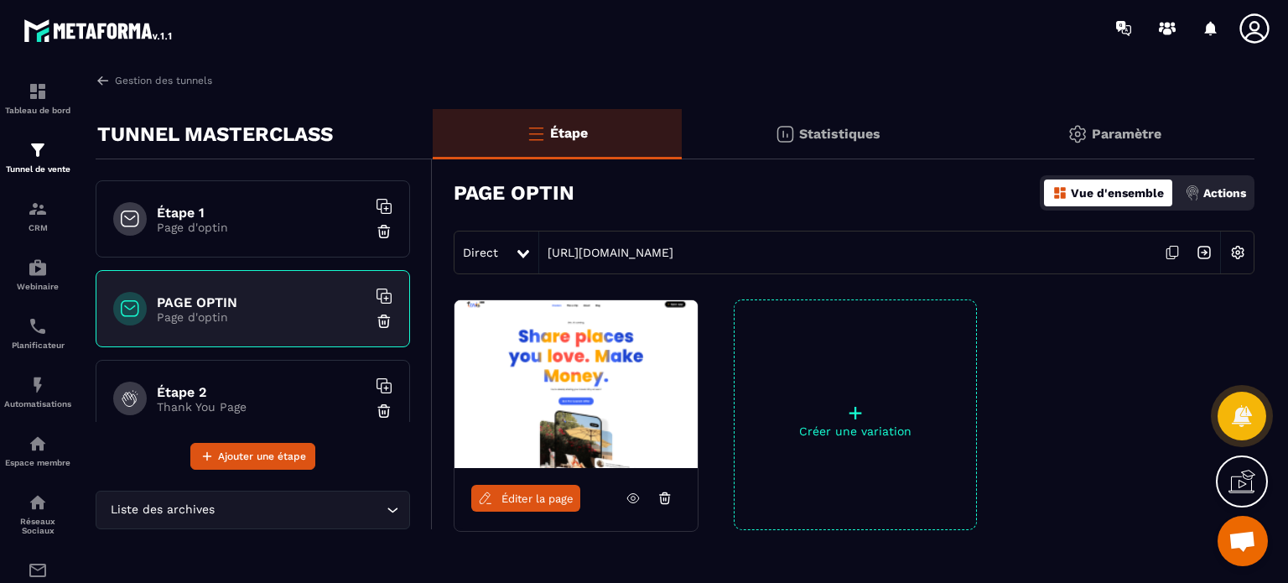
click at [534, 498] on span "Éditer la page" at bounding box center [537, 498] width 72 height 13
